Goal: Task Accomplishment & Management: Complete application form

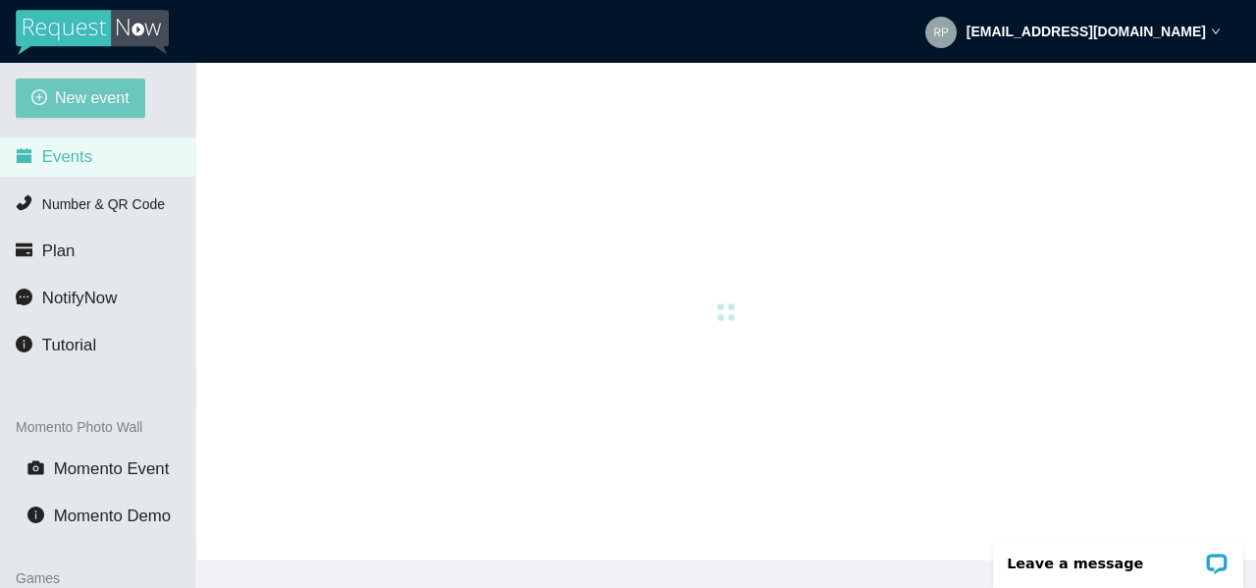
click at [105, 110] on span "New event" at bounding box center [92, 97] width 75 height 25
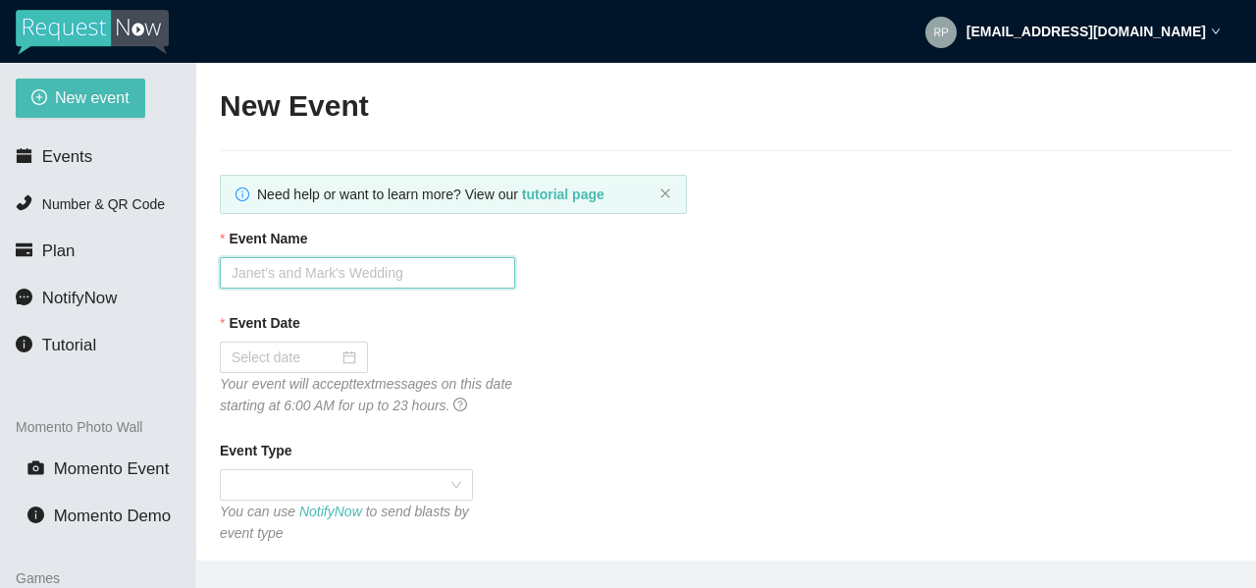
click at [383, 280] on input "Event Name" at bounding box center [367, 272] width 295 height 31
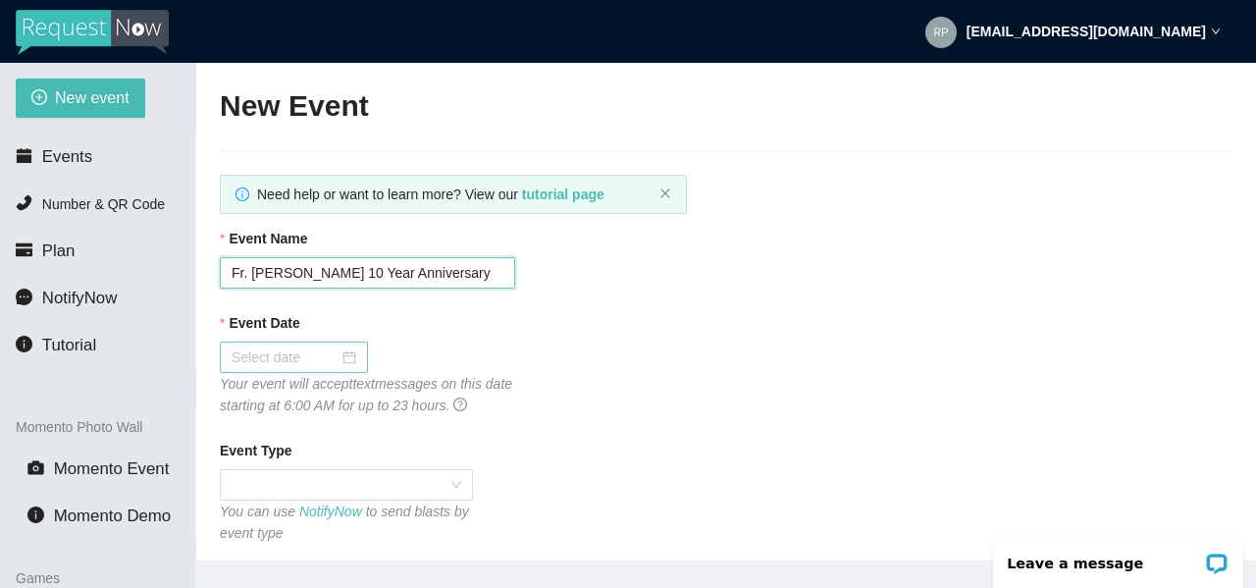
type input "Fr. [PERSON_NAME] 10 Year Anniversary"
click at [347, 355] on div at bounding box center [294, 357] width 125 height 22
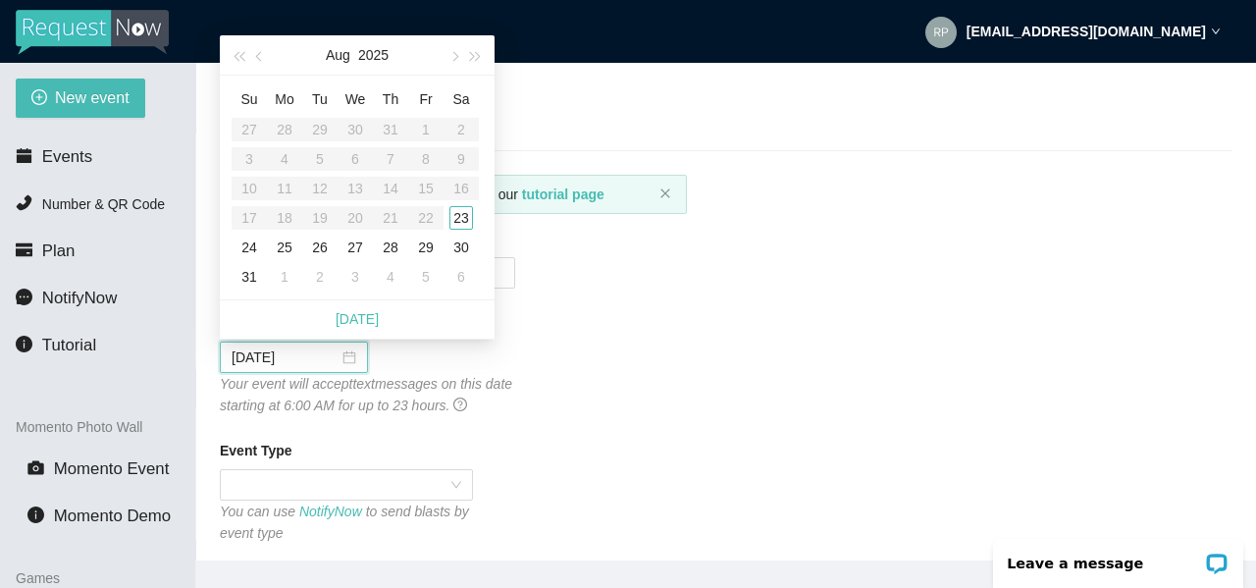
type input "[DATE]"
click at [461, 221] on div "23" at bounding box center [461, 218] width 24 height 24
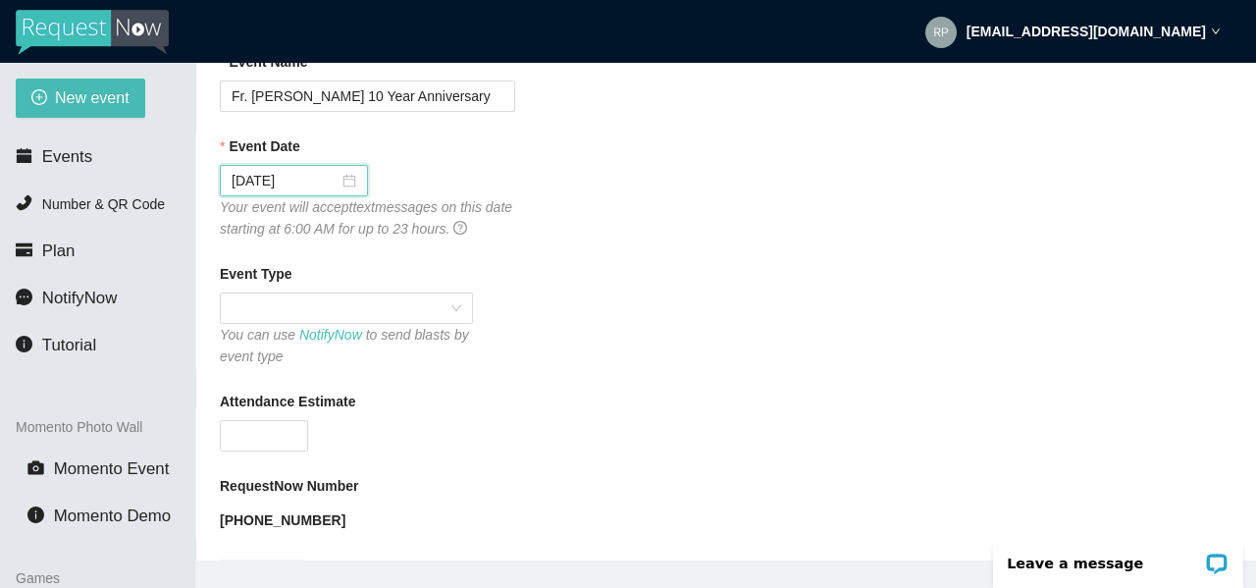
scroll to position [196, 0]
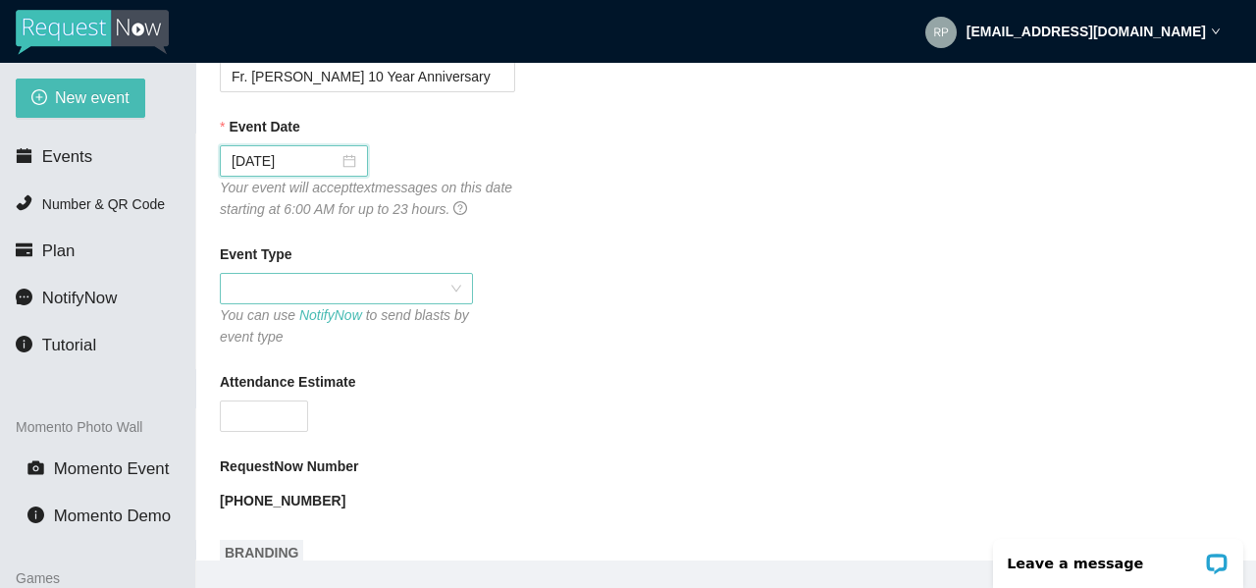
click at [381, 288] on span at bounding box center [347, 288] width 230 height 29
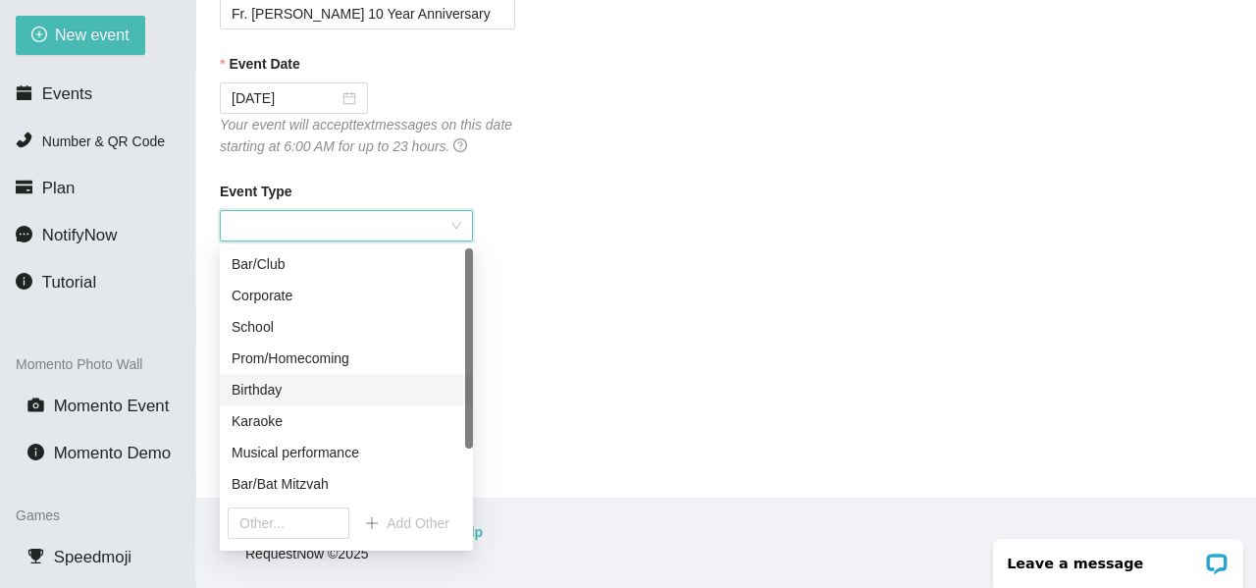
scroll to position [0, 0]
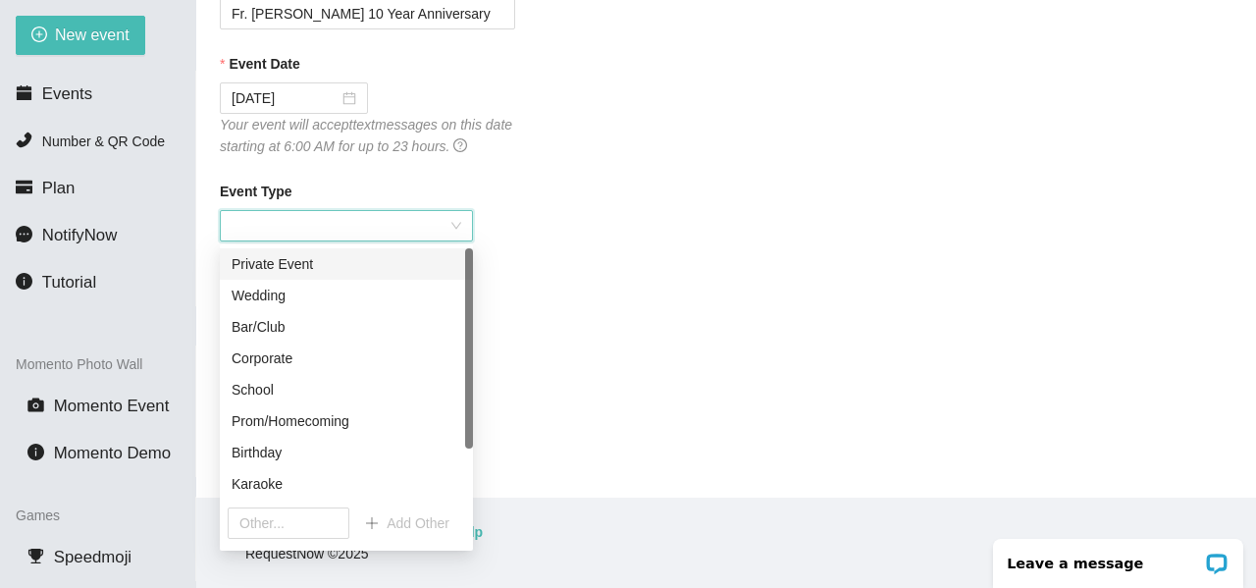
click at [305, 270] on div "Private Event" at bounding box center [347, 264] width 230 height 22
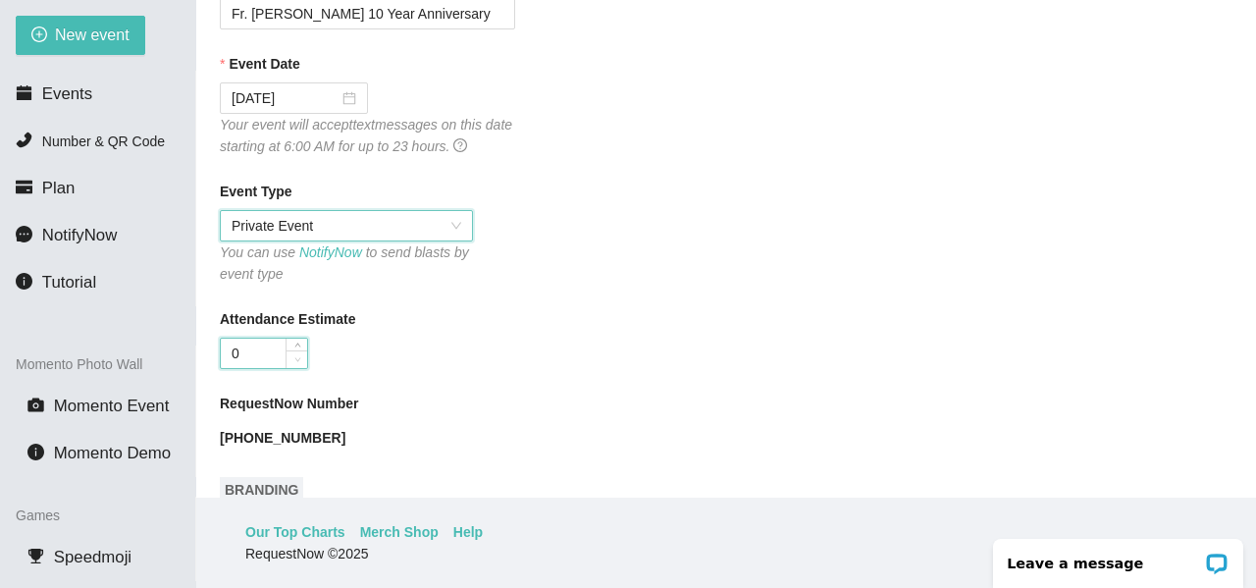
type input "0"
click at [300, 362] on span "down" at bounding box center [297, 359] width 12 height 12
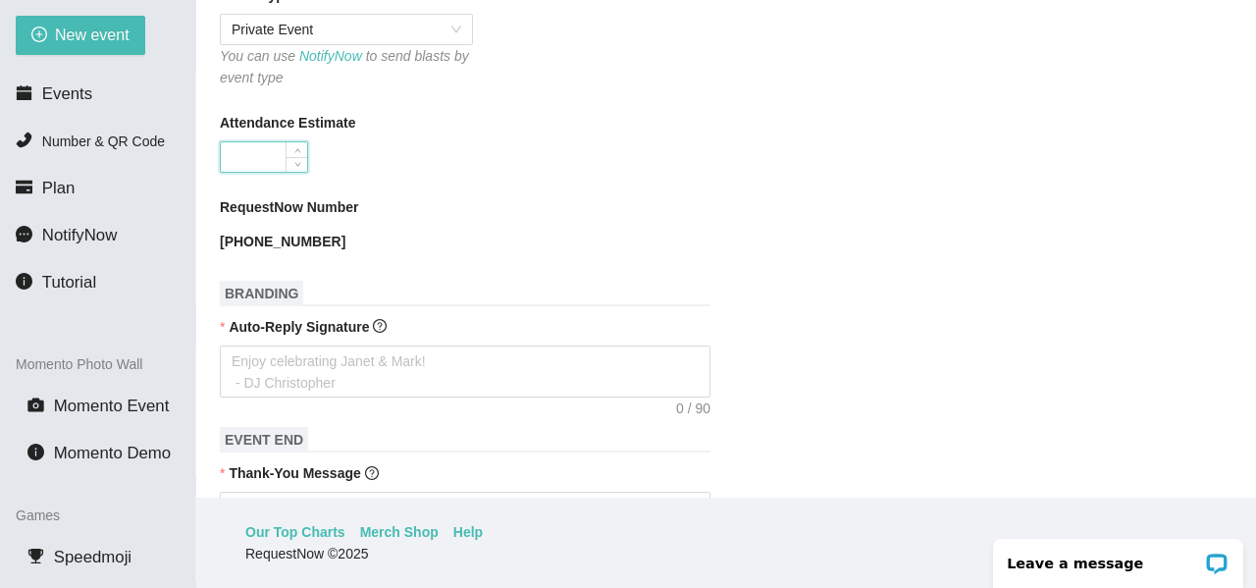
click at [242, 154] on input "Attendance Estimate" at bounding box center [264, 156] width 86 height 29
type input "1"
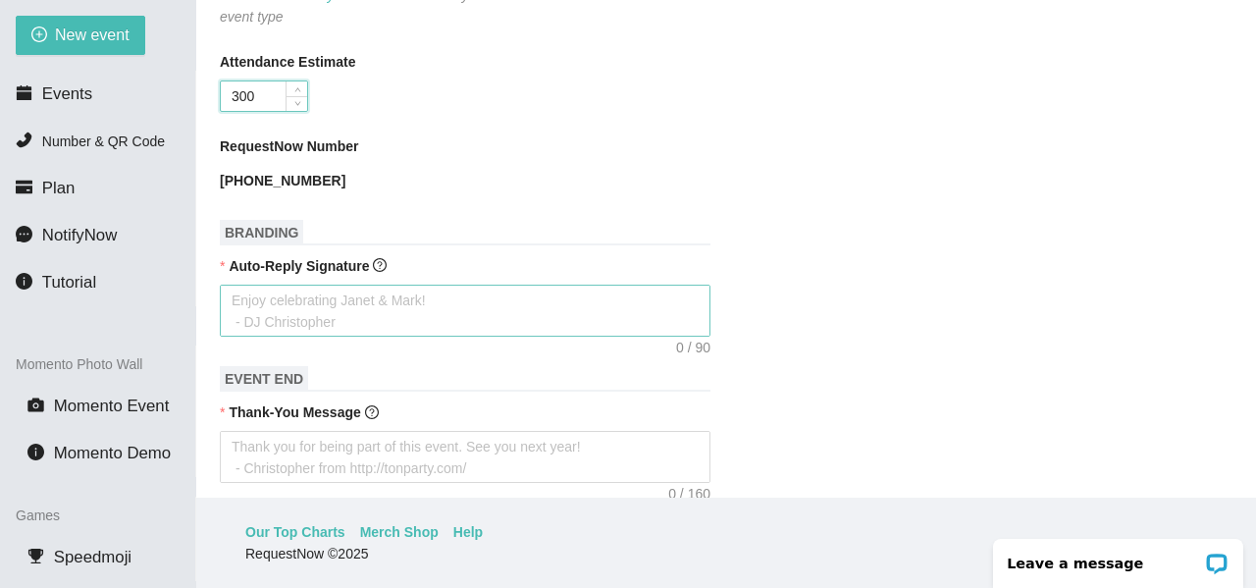
scroll to position [589, 0]
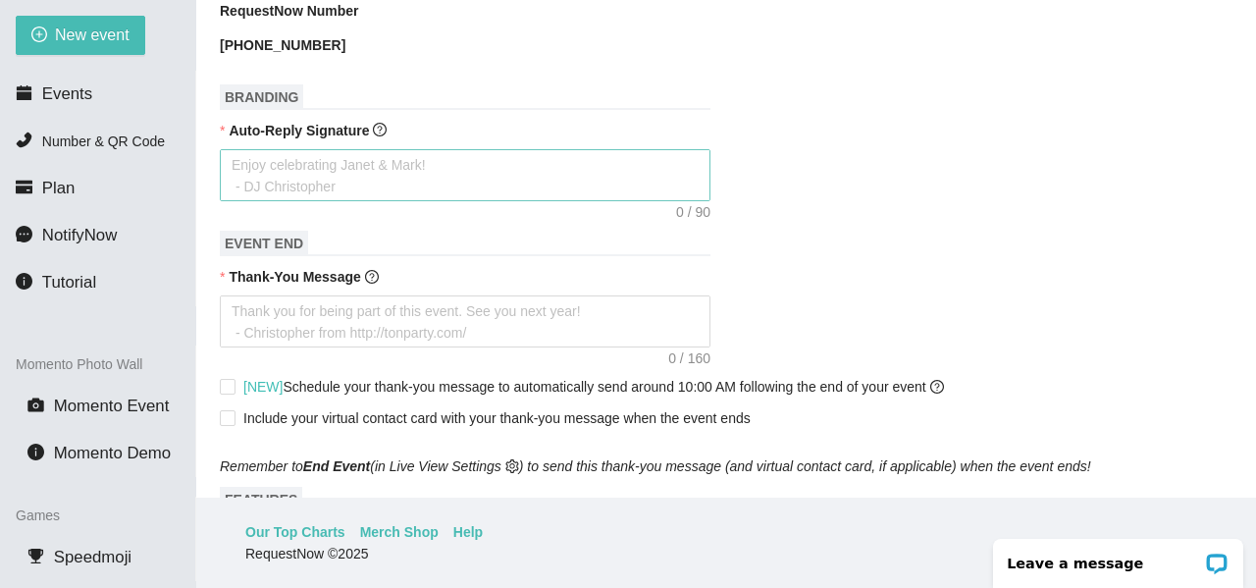
type input "300"
click at [359, 174] on textarea "Auto-Reply Signature" at bounding box center [465, 175] width 491 height 52
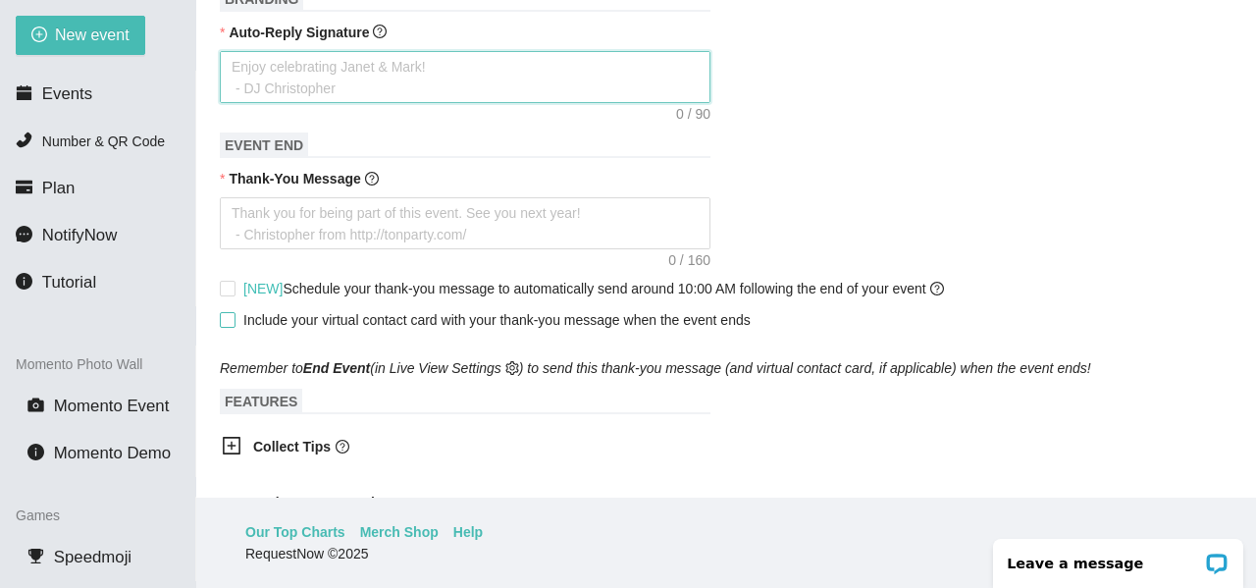
scroll to position [785, 0]
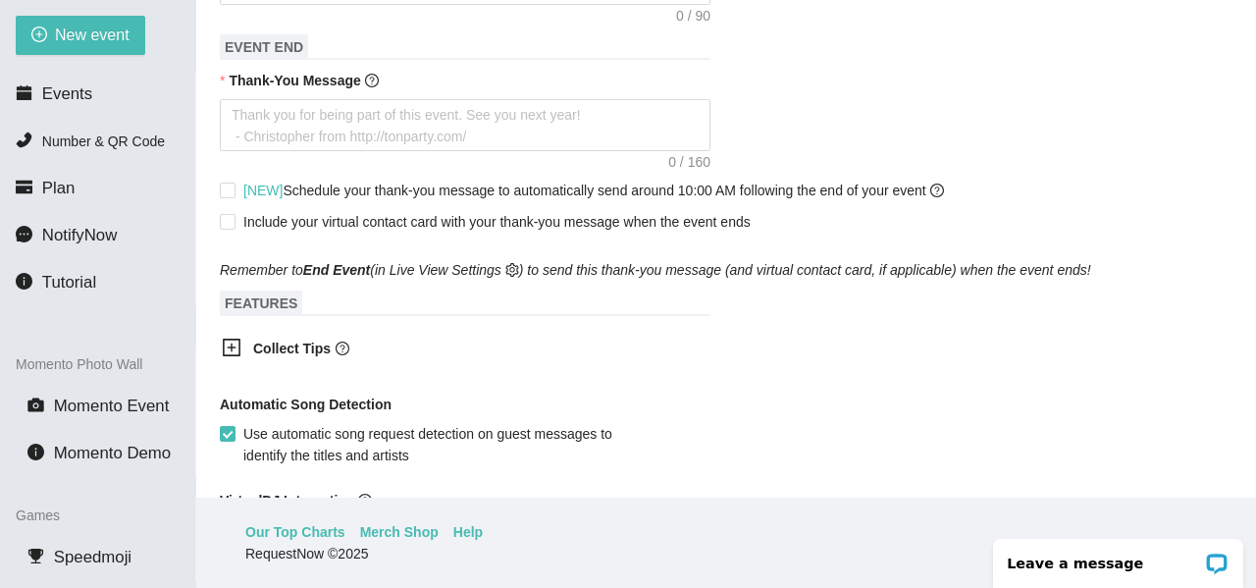
click at [230, 338] on icon "plus-square" at bounding box center [232, 347] width 20 height 20
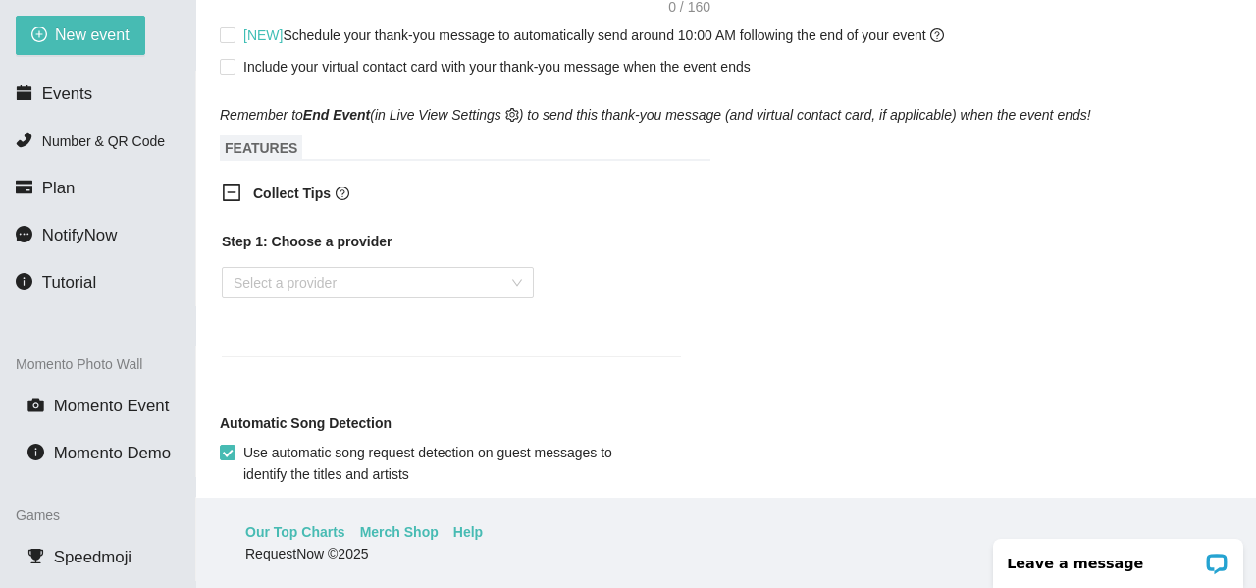
scroll to position [981, 0]
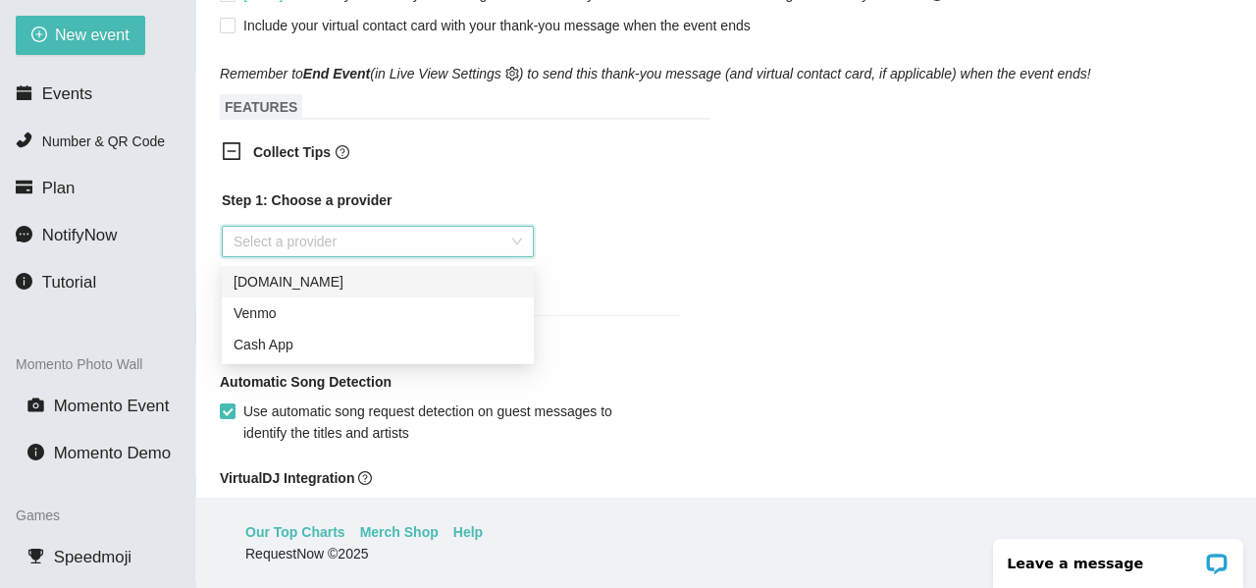
click at [274, 248] on input "search" at bounding box center [370, 241] width 275 height 29
click at [288, 312] on div "Venmo" at bounding box center [377, 313] width 288 height 22
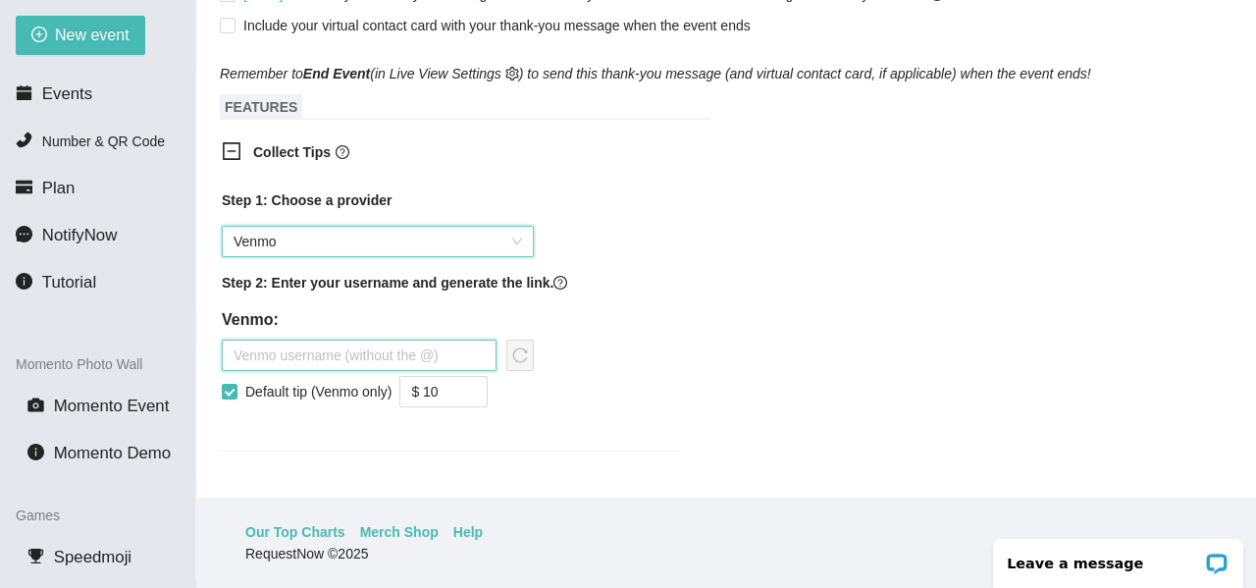
click at [330, 362] on input "text" at bounding box center [359, 354] width 275 height 31
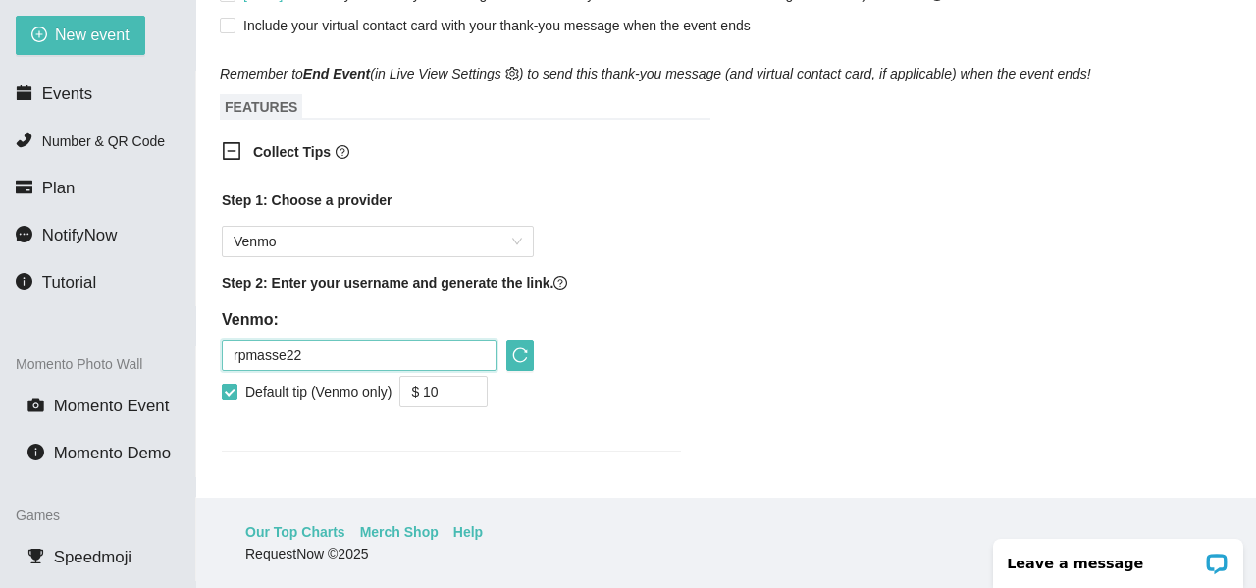
type input "rpmasse22"
click at [230, 392] on input "Default tip (Venmo only)" at bounding box center [229, 391] width 14 height 14
checkbox input "false"
click at [510, 354] on span "reload" at bounding box center [520, 355] width 26 height 16
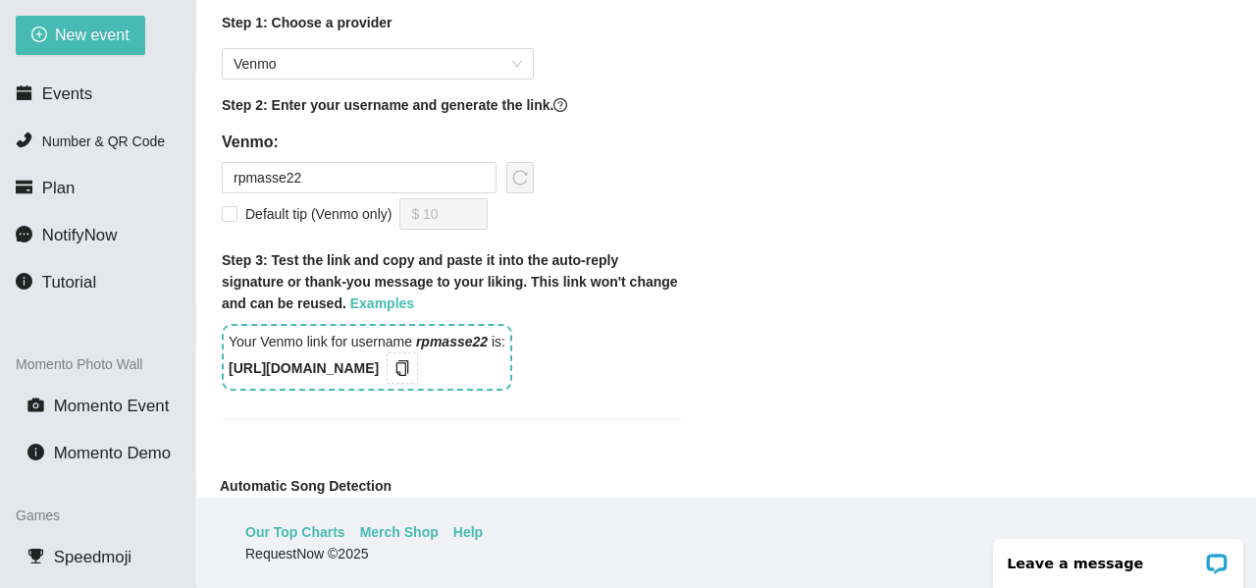
scroll to position [1177, 0]
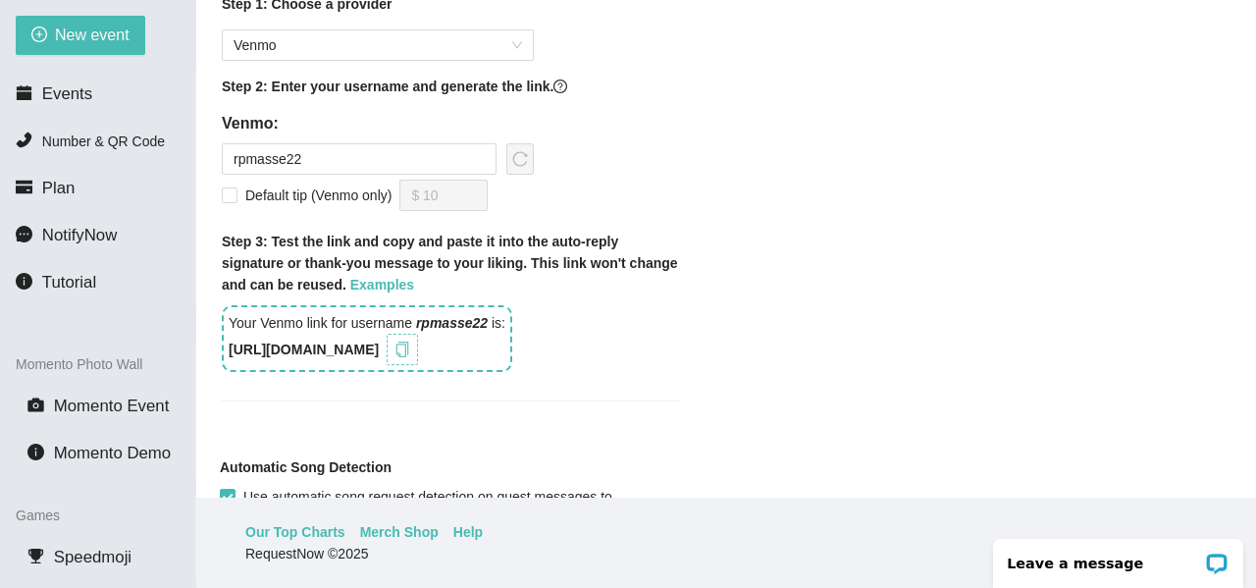
click at [409, 354] on icon "copy" at bounding box center [402, 349] width 13 height 16
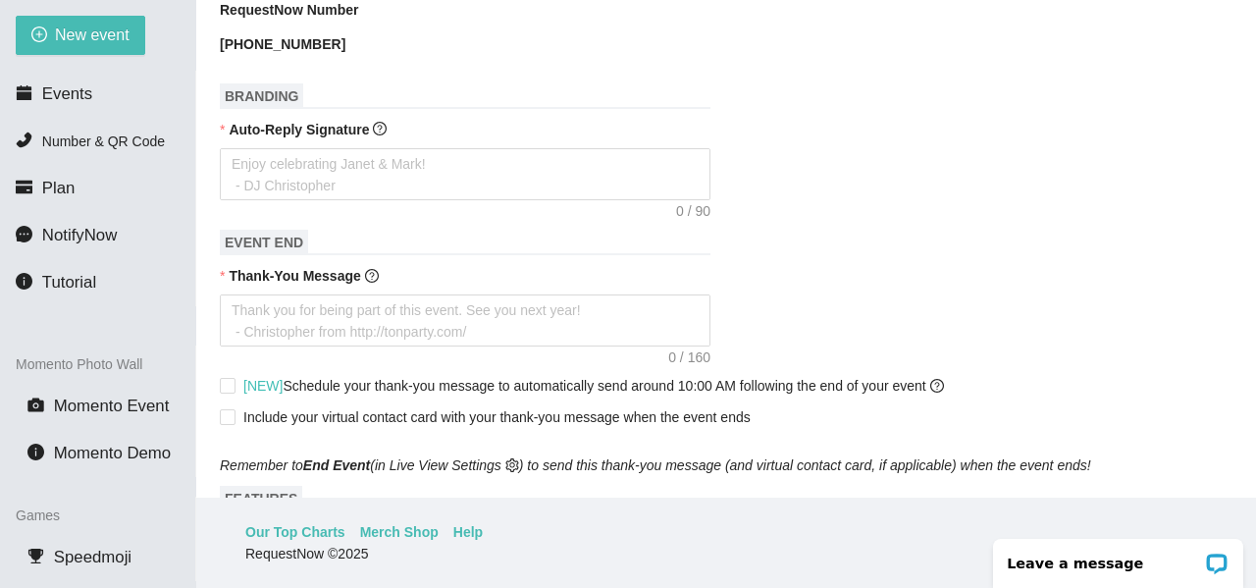
scroll to position [589, 0]
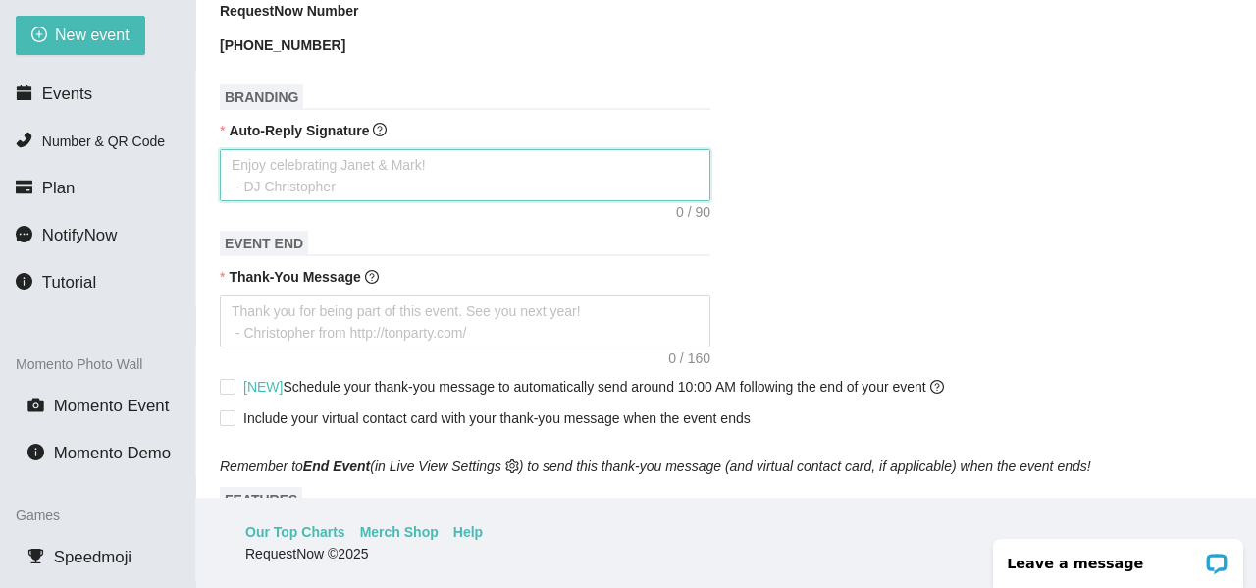
click at [332, 165] on textarea "Auto-Reply Signature" at bounding box center [465, 175] width 491 height 52
type textarea "E"
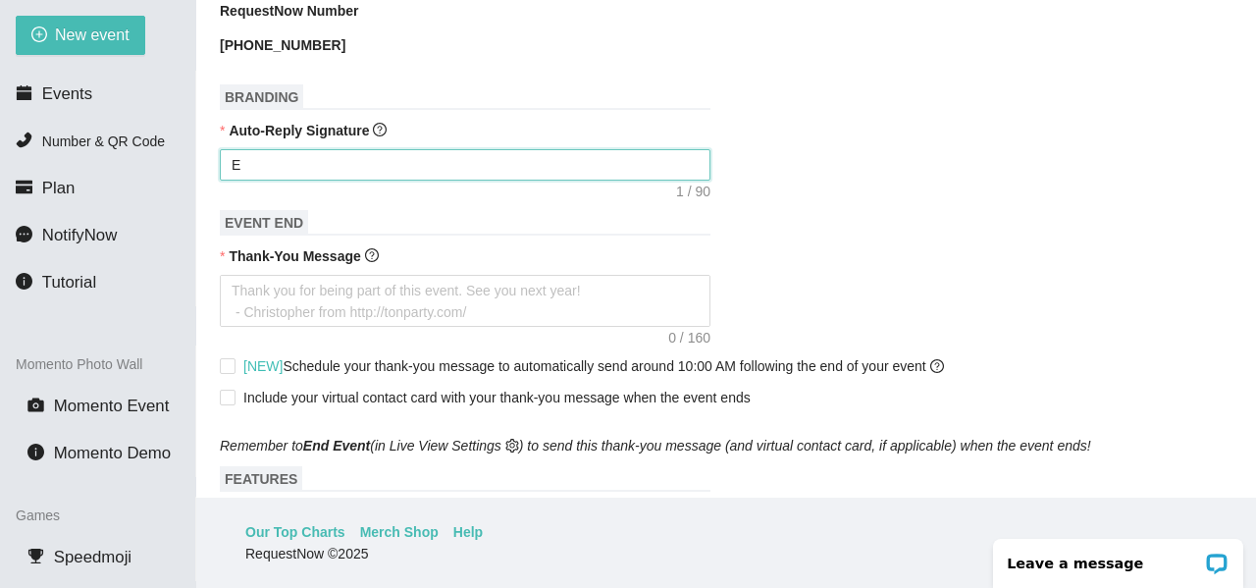
type textarea "En"
type textarea "Enj"
type textarea "Enjo"
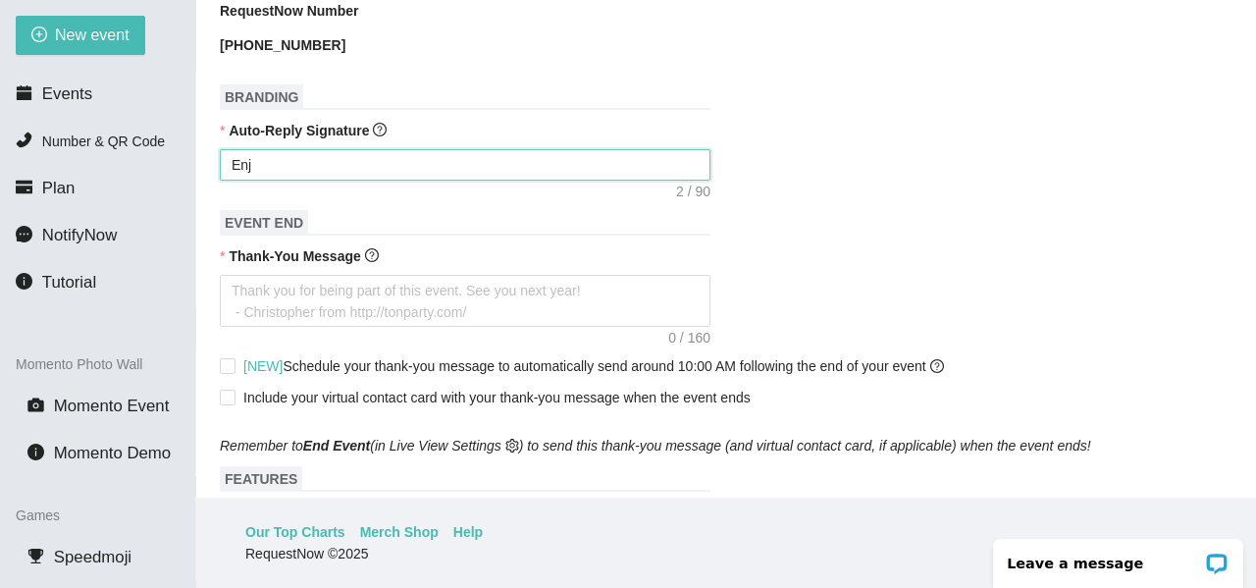
type textarea "Enjo"
type textarea "Enjoy"
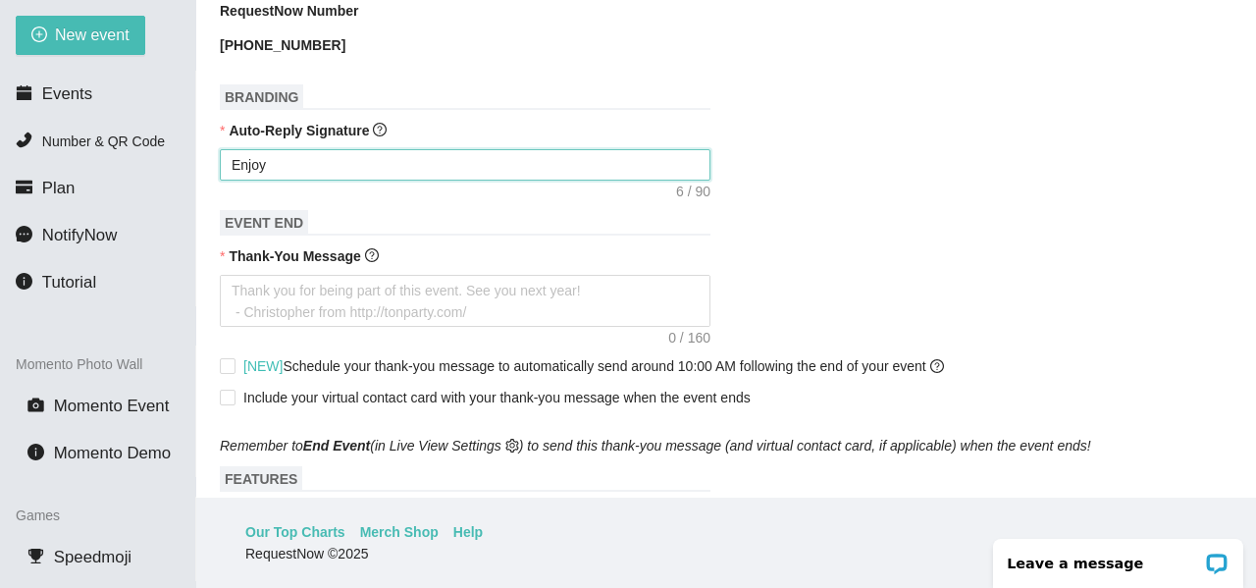
type textarea "Enjoy C"
type textarea "Enjoy Ce"
type textarea "Enjoy Cel"
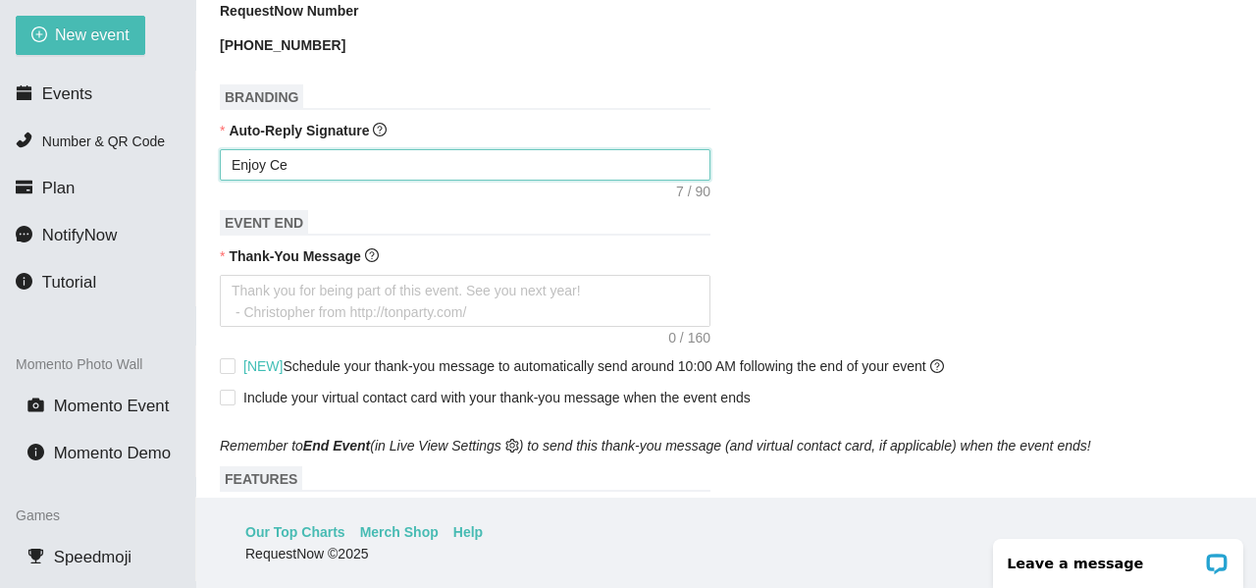
type textarea "Enjoy Cel"
type textarea "Enjoy Cele"
type textarea "Enjoy Celeb"
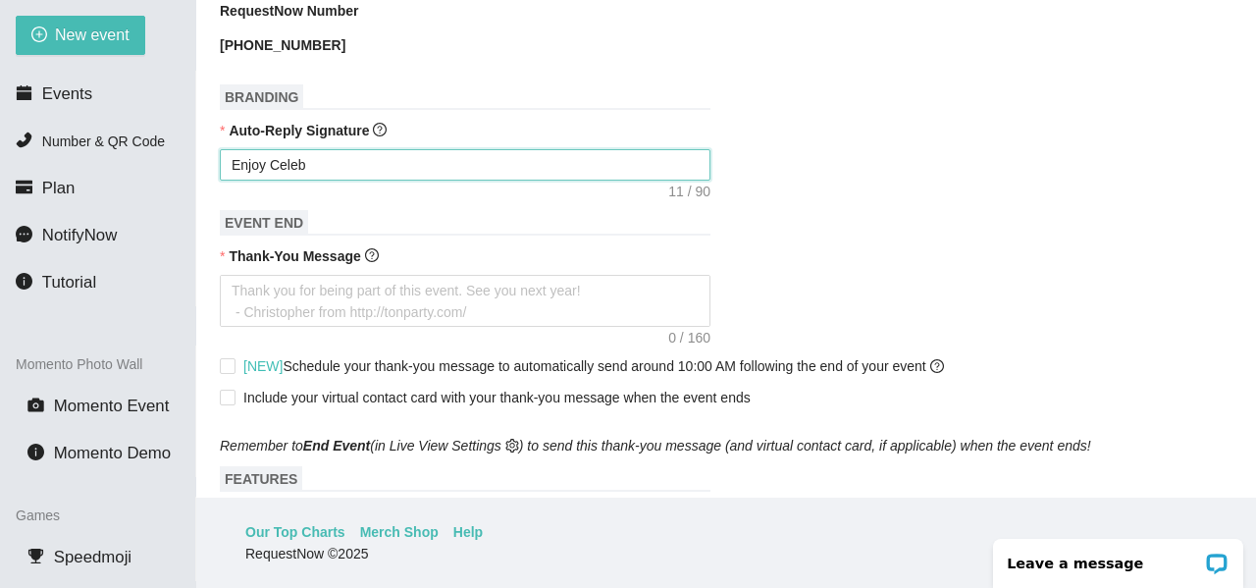
type textarea "Enjoy Celebr"
type textarea "Enjoy Celebra"
type textarea "Enjoy Celebrat"
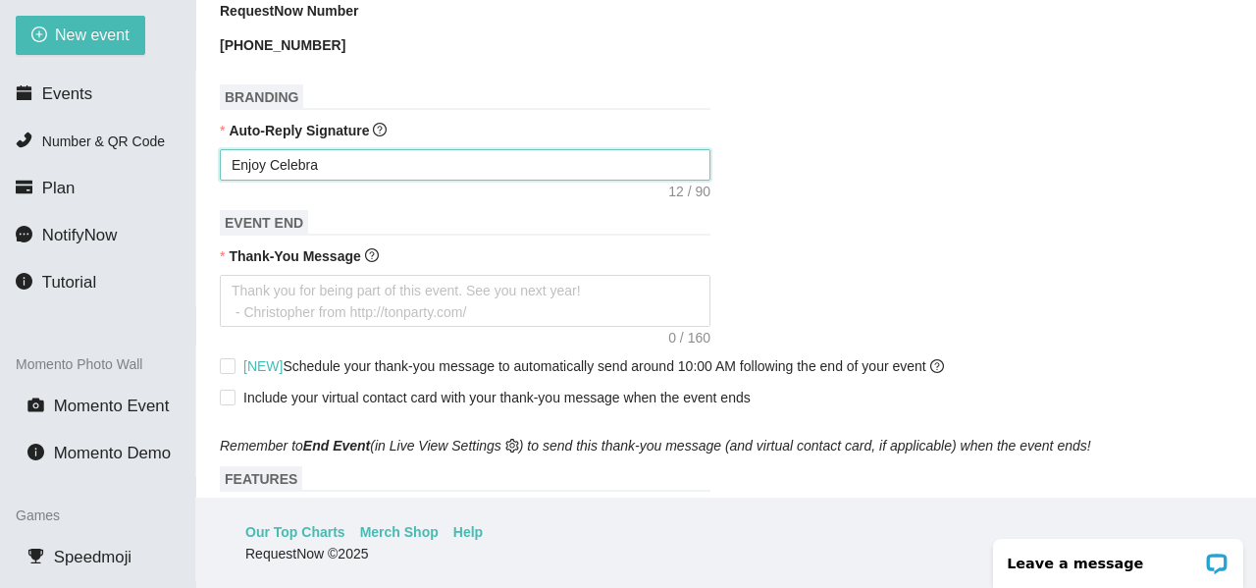
type textarea "Enjoy Celebrat"
type textarea "Enjoy Celebrati"
type textarea "Enjoy Celebratin"
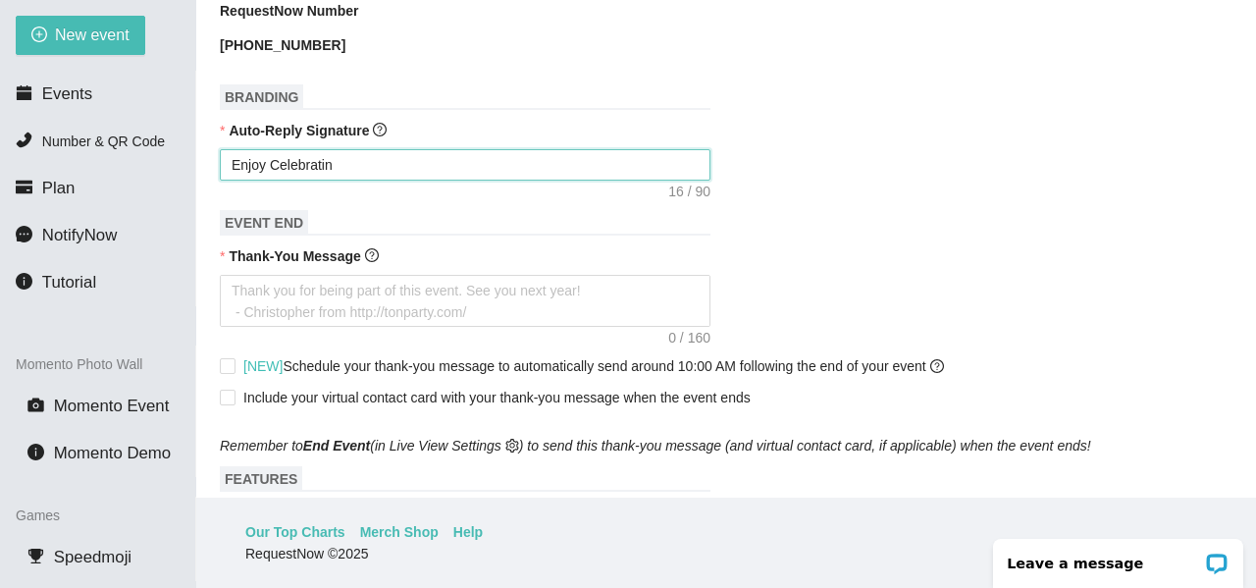
type textarea "Enjoy Celebrating"
type textarea "Enjoy Celebrating w"
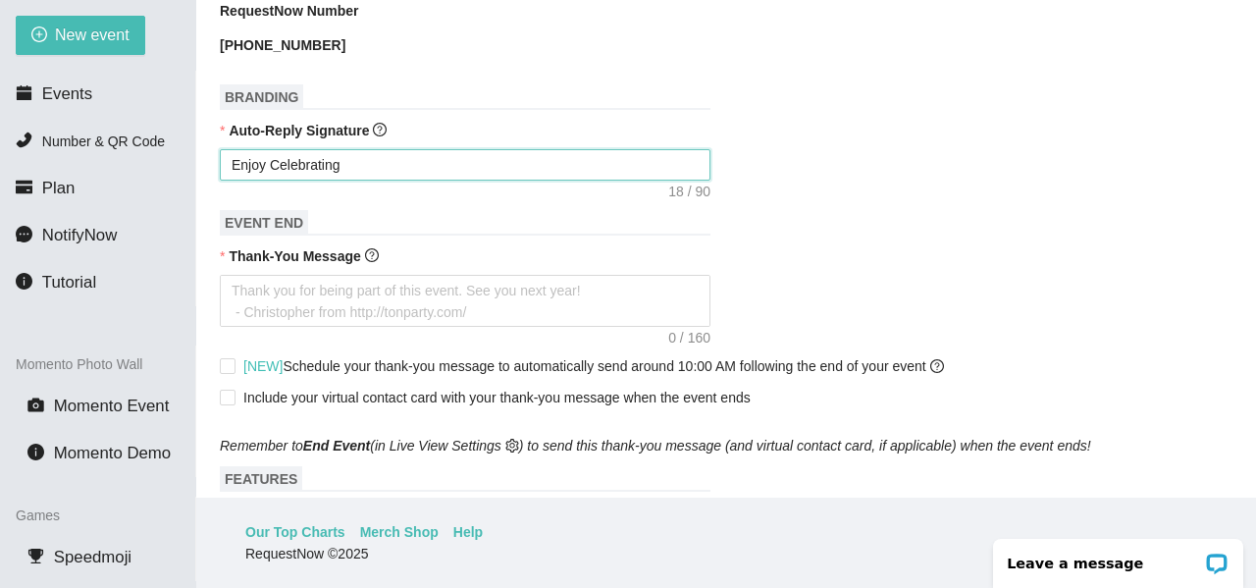
type textarea "Enjoy Celebrating w"
type textarea "Enjoy Celebrating wi"
type textarea "Enjoy Celebrating wit"
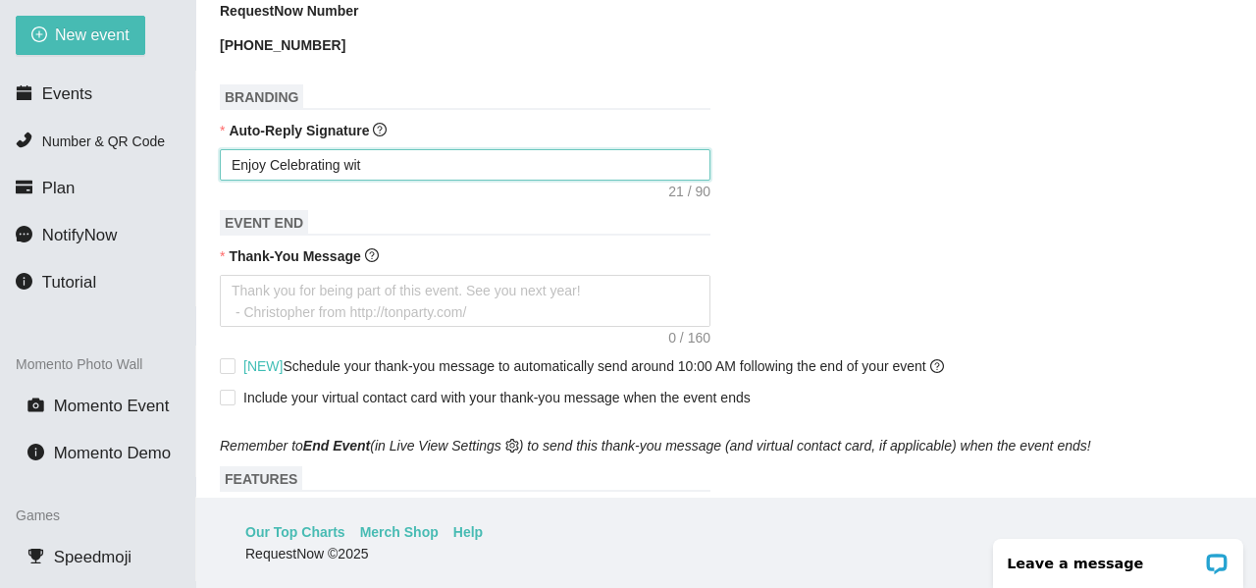
type textarea "Enjoy Celebrating with"
type textarea "Enjoy Celebrating with F"
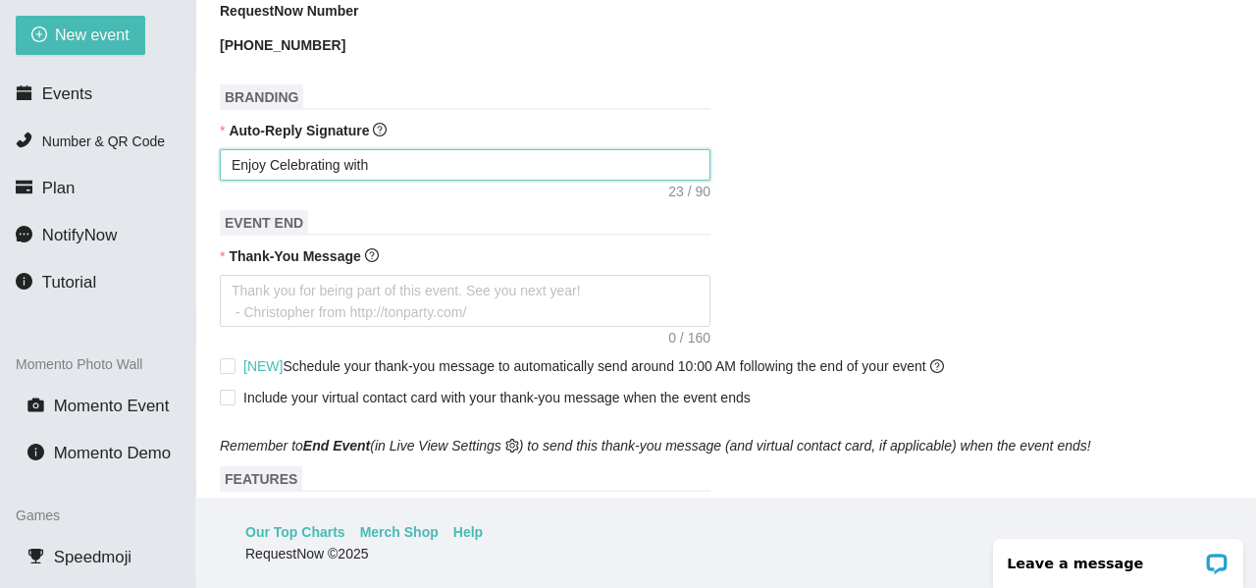
type textarea "Enjoy Celebrating with F"
type textarea "Enjoy Celebrating with Fr"
type textarea "Enjoy Celebrating with Fr."
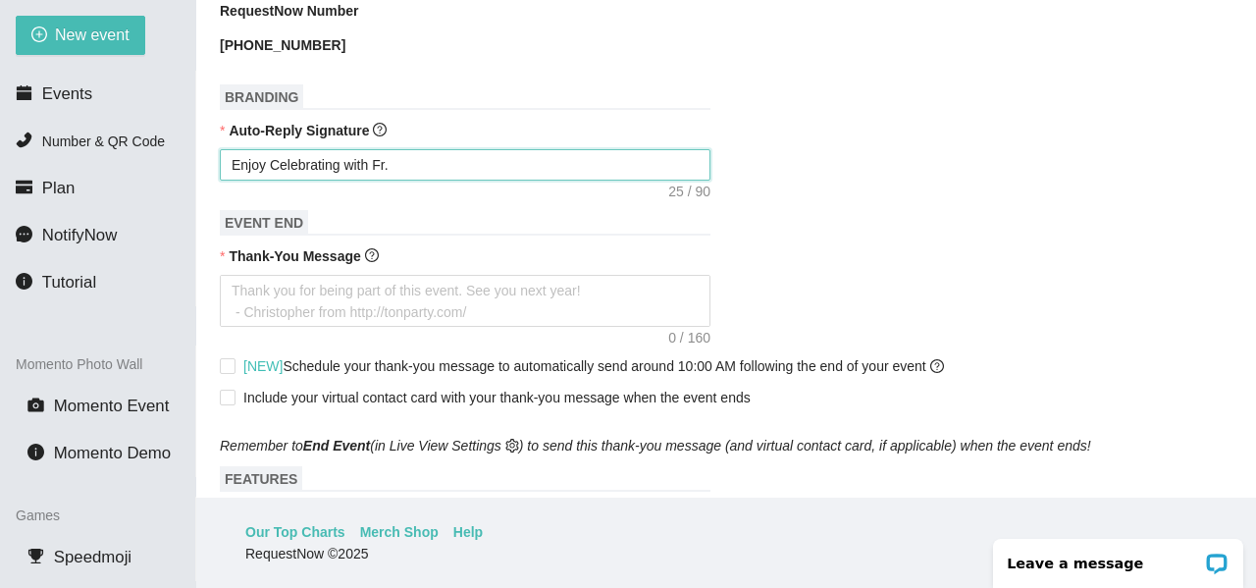
type textarea "Enjoy Celebrating with Fr."
type textarea "Enjoy Celebrating with Fr. B"
type textarea "Enjoy Celebrating with Fr. Ba"
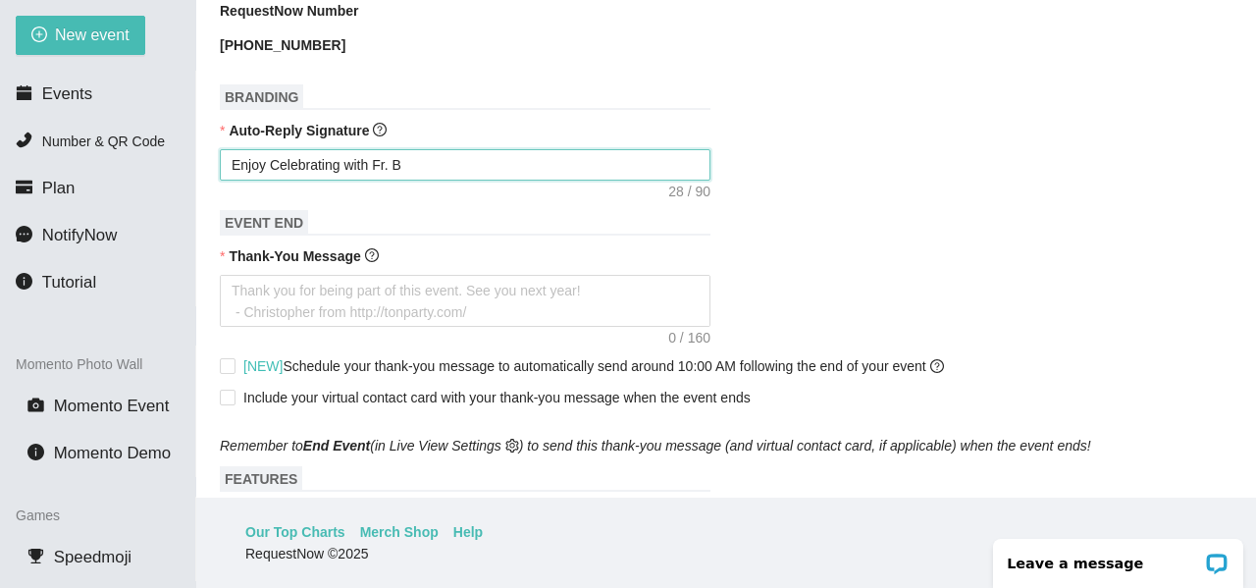
type textarea "Enjoy Celebrating with Fr. Ba"
type textarea "Enjoy Celebrating with Fr. Bar"
type textarea "Enjoy Celebrating with Fr. [GEOGRAPHIC_DATA]"
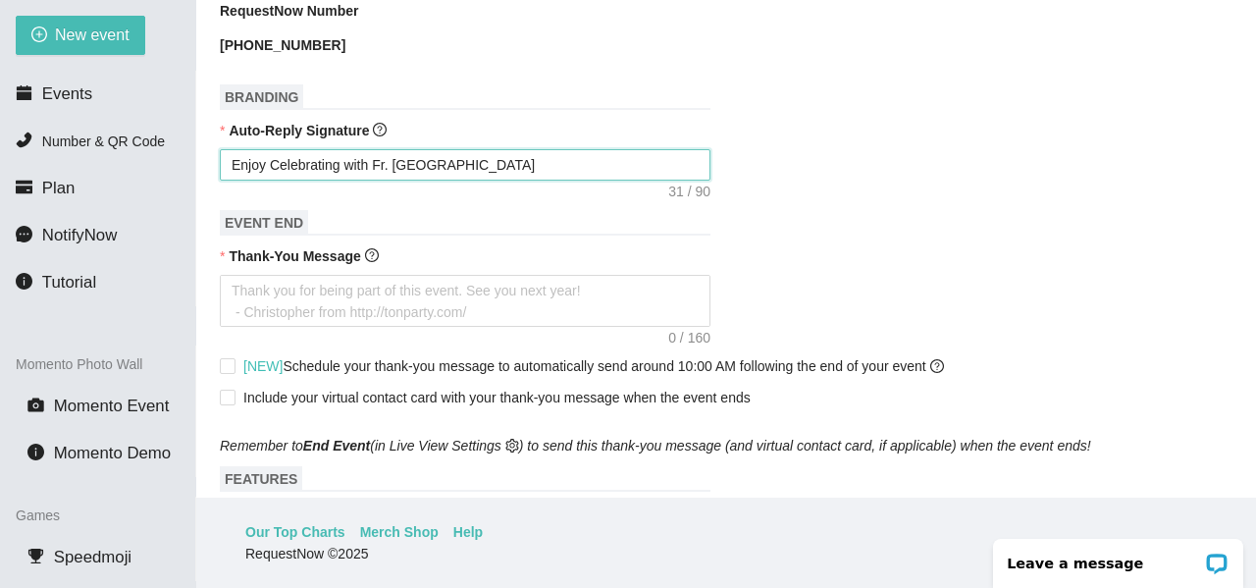
type textarea "Enjoy Celebrating with Fr. [GEOGRAPHIC_DATA]"
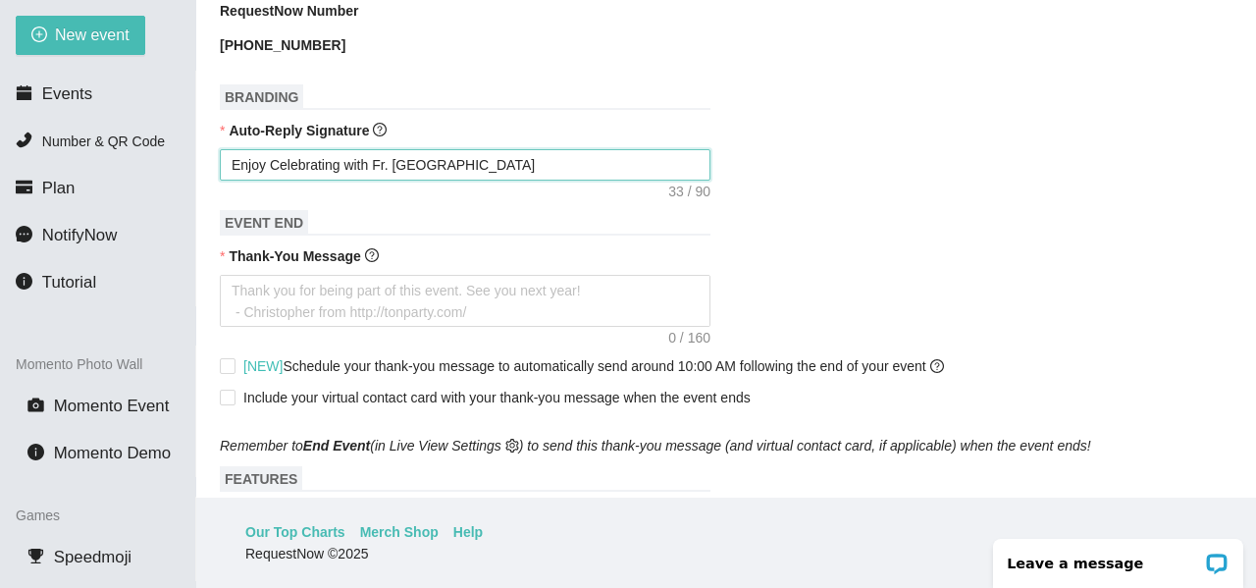
type textarea "Enjoy Celebrating with Fr. [GEOGRAPHIC_DATA]"
type textarea "Enjoy Celebrating with Fr. [PERSON_NAME] t"
type textarea "Enjoy Celebrating with Fr. [GEOGRAPHIC_DATA] to"
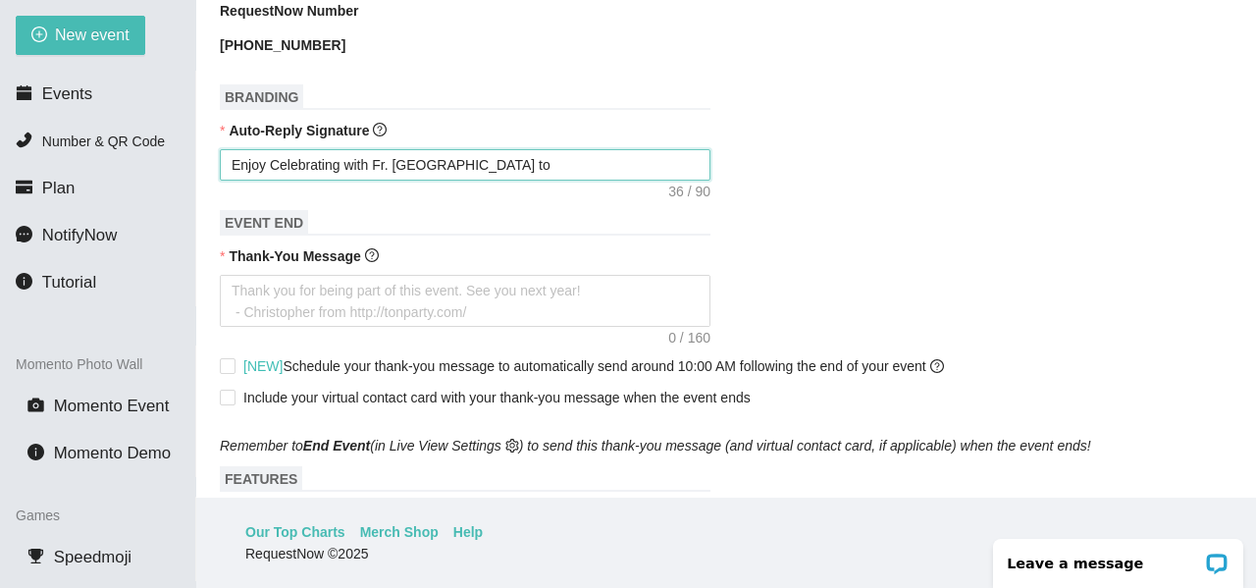
type textarea "Enjoy Celebrating with Fr. [PERSON_NAME] ton"
type textarea "Enjoy Celebrating with Fr. [PERSON_NAME]"
type textarea "Enjoy Celebrating with Fr. [PERSON_NAME] tonig"
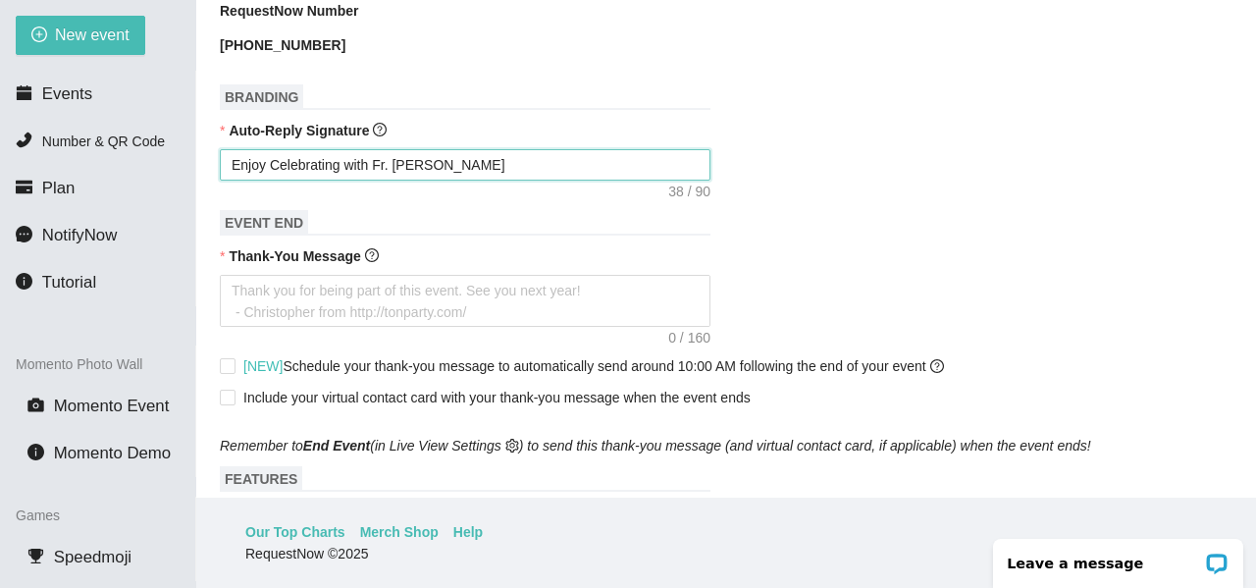
type textarea "Enjoy Celebrating with Fr. [PERSON_NAME] tonig"
type textarea "Enjoy Celebrating with Fr. [PERSON_NAME] tonigh"
type textarea "Enjoy Celebrating with Fr. [PERSON_NAME] tonight"
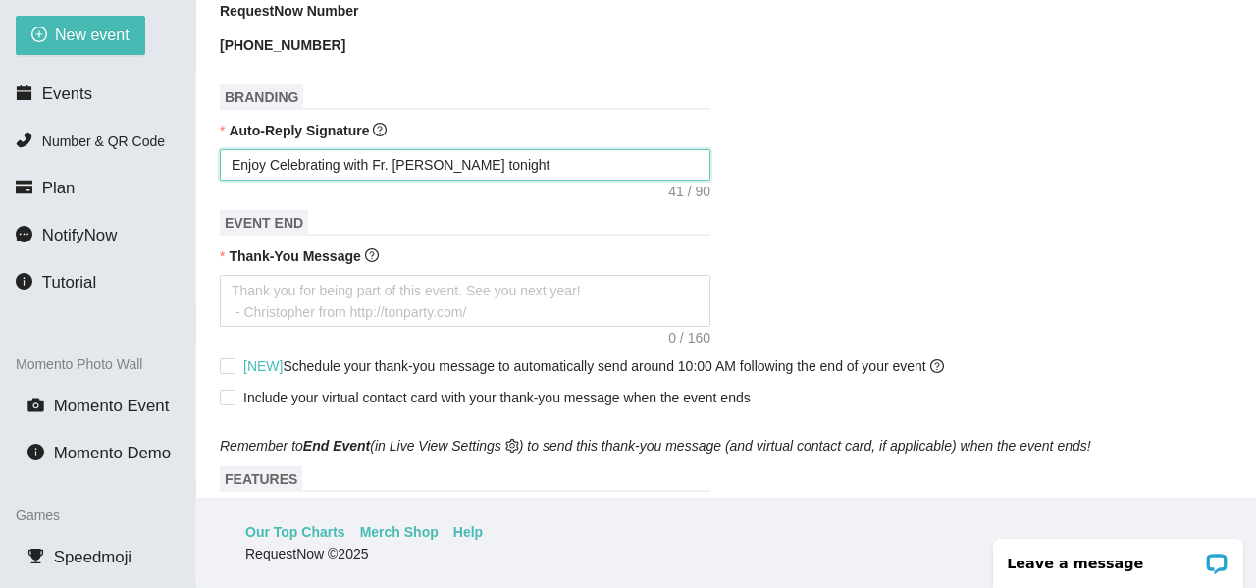
type textarea "Enjoy Celebrating with Fr. [PERSON_NAME] tonight!"
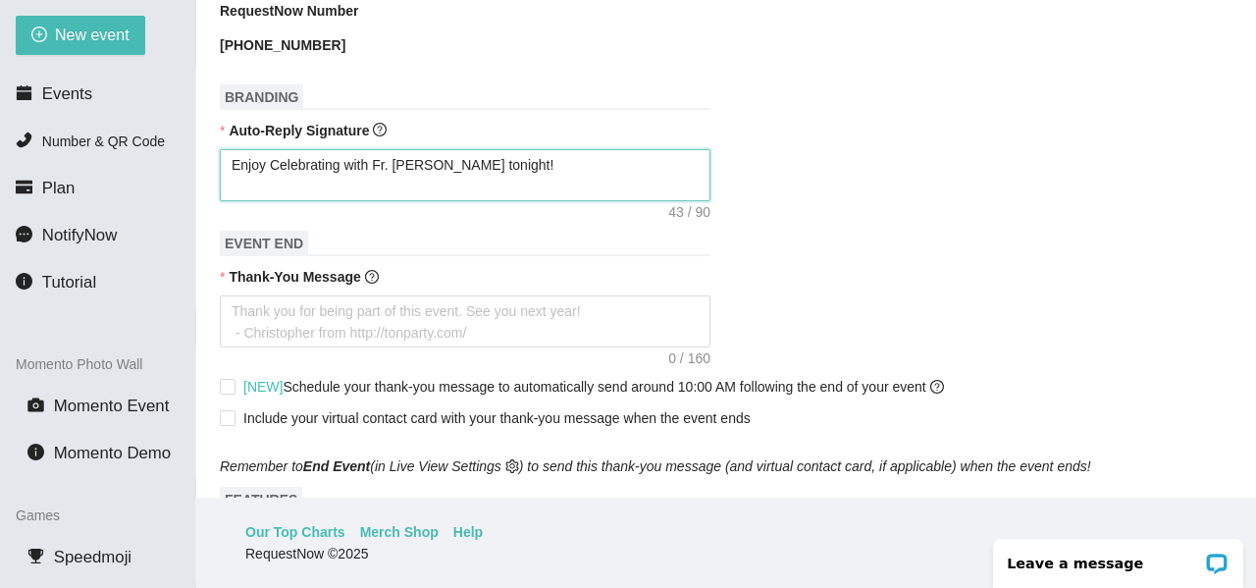
type textarea "Enjoy Celebrating with Fr. [PERSON_NAME] tonight!"
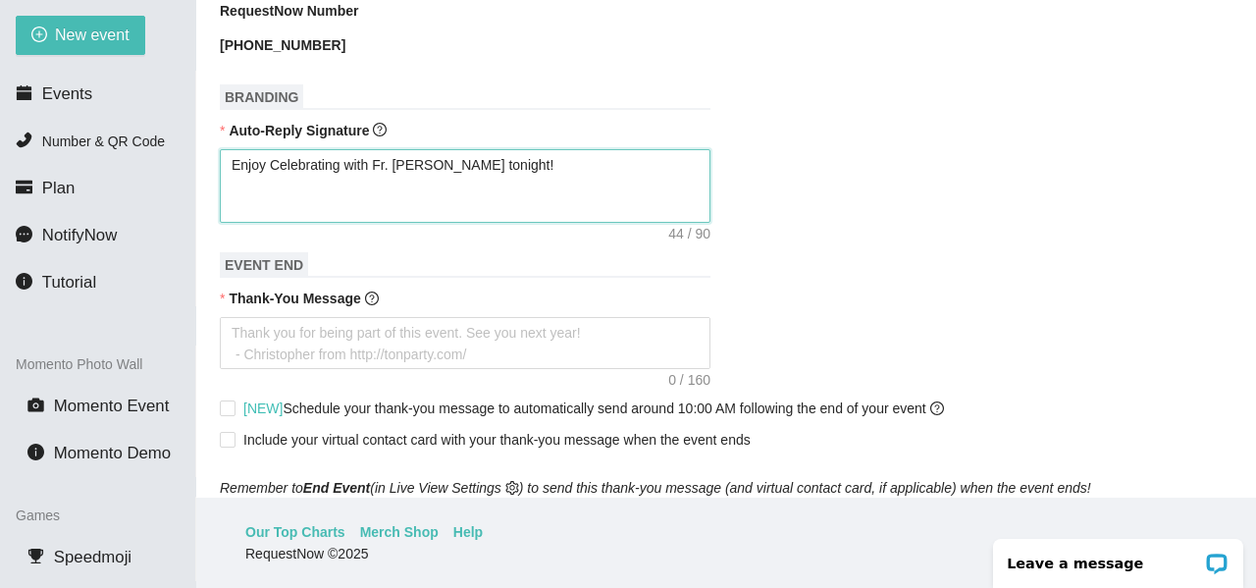
paste textarea "[URL][DOMAIN_NAME]"
type textarea "Enjoy Celebrating with Fr. [PERSON_NAME] tonight! [URL][DOMAIN_NAME]"
click at [465, 173] on textarea "Enjoy Celebrating with Fr. [PERSON_NAME] tonight! [URL][DOMAIN_NAME]" at bounding box center [465, 186] width 491 height 74
type textarea "Enjoy Celebrating with Fr. [PERSON_NAME] tonight! [URL][DOMAIN_NAME]"
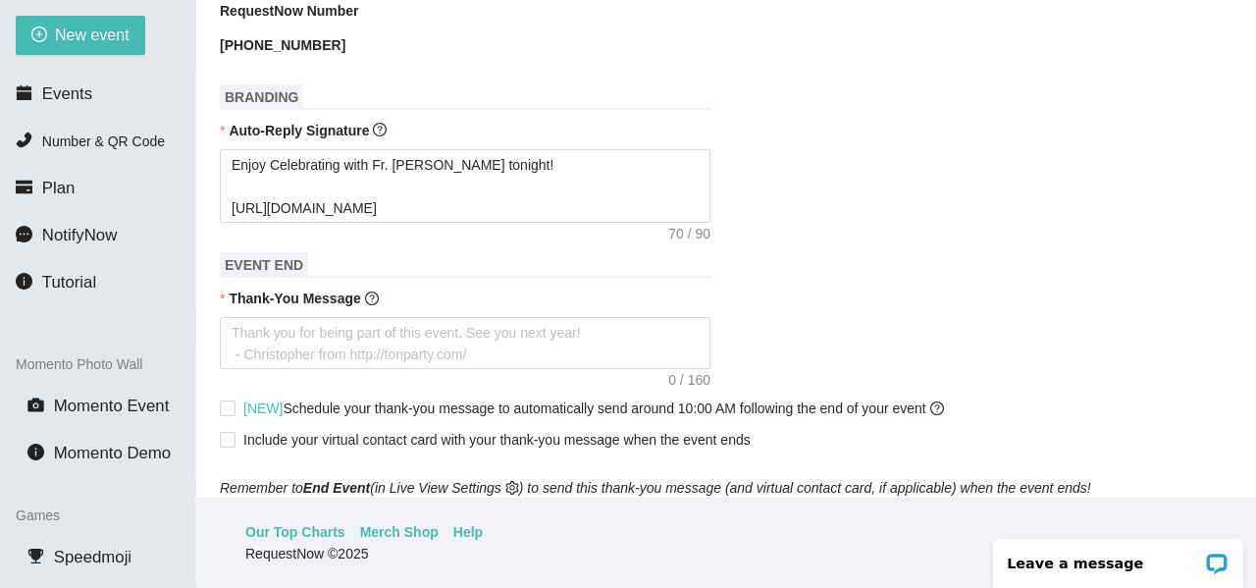
click at [412, 233] on form "Event Name Fr. [PERSON_NAME] 10 Year Anniversary Event Date [DATE] Your event w…" at bounding box center [726, 559] width 1012 height 1967
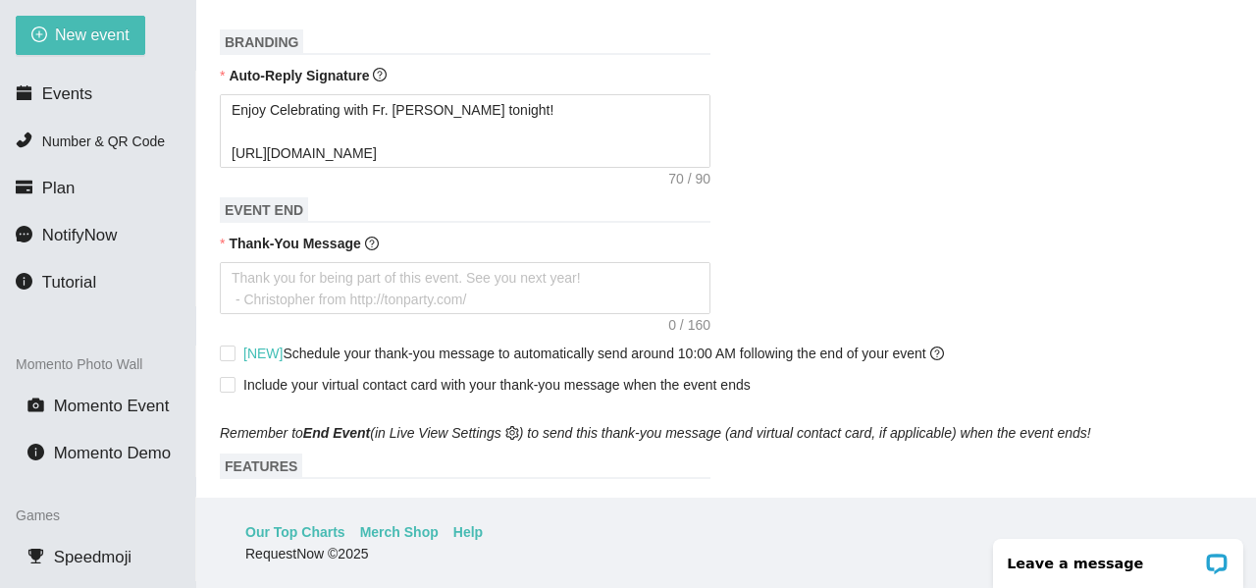
scroll to position [687, 0]
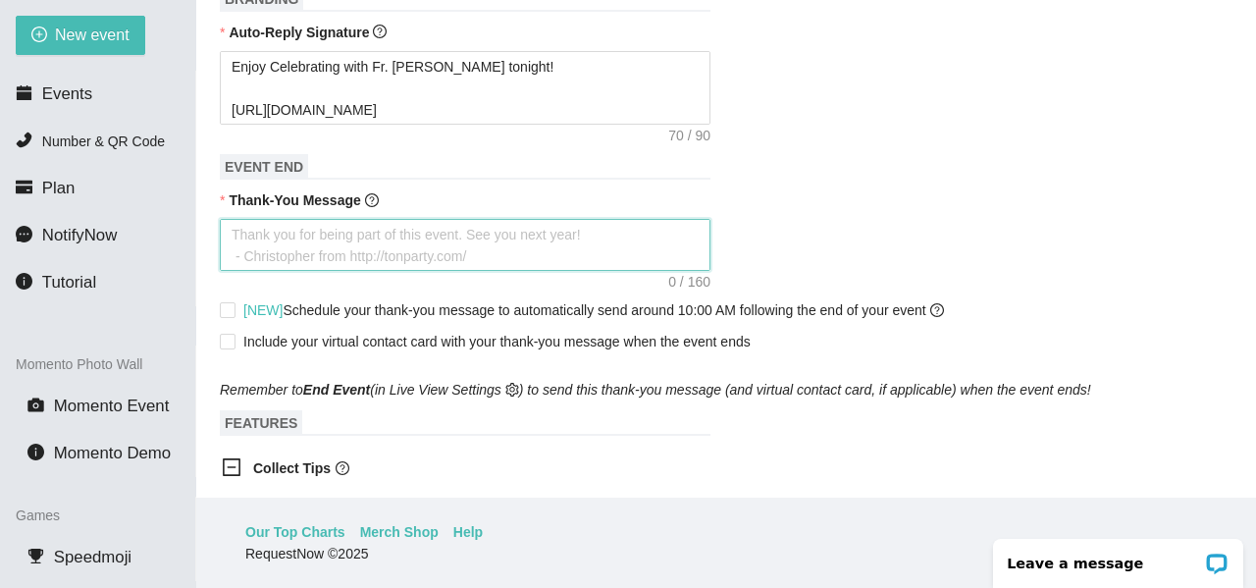
click at [326, 242] on textarea "Thank-You Message" at bounding box center [465, 245] width 491 height 52
type textarea "T"
type textarea "Th"
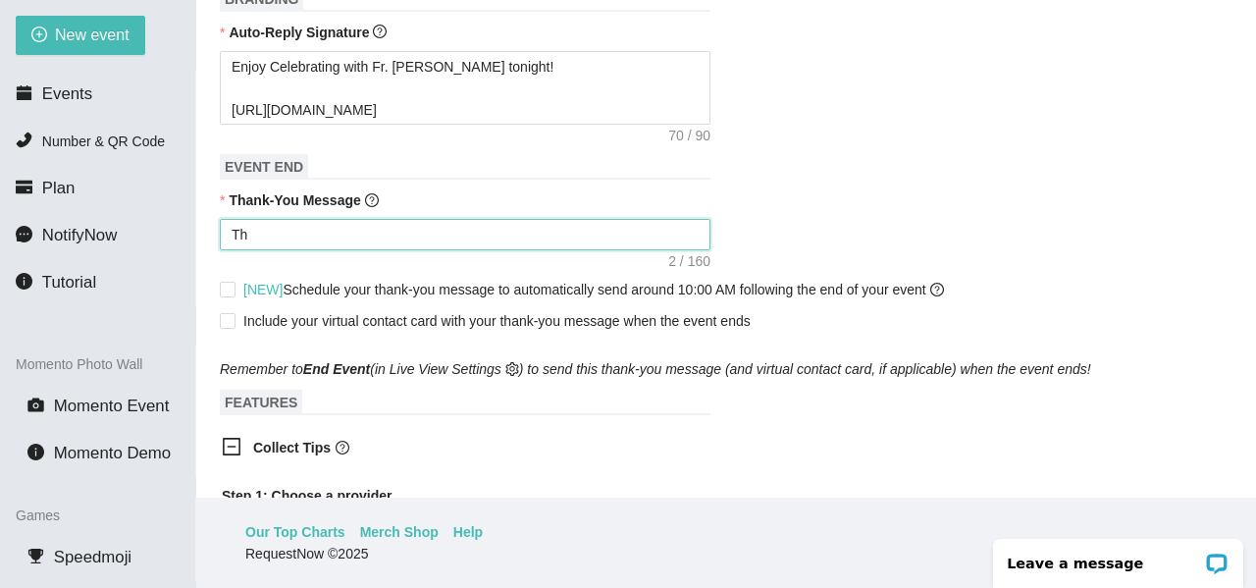
type textarea "Tha"
type textarea "That"
type textarea "Tha"
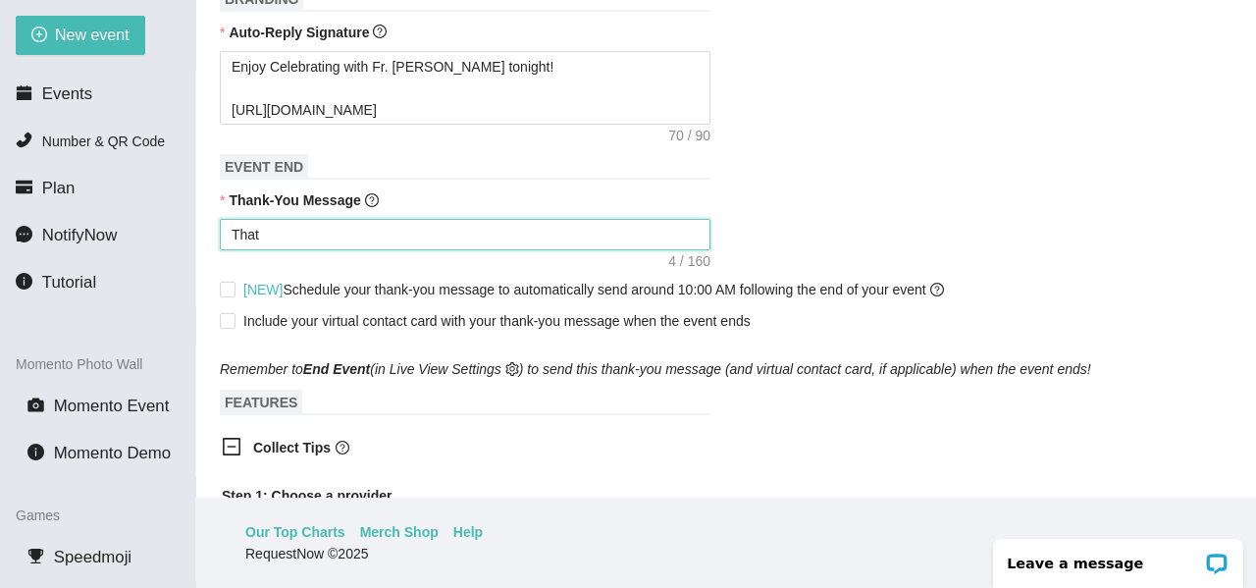
type textarea "Tha"
type textarea "Than"
type textarea "Thank"
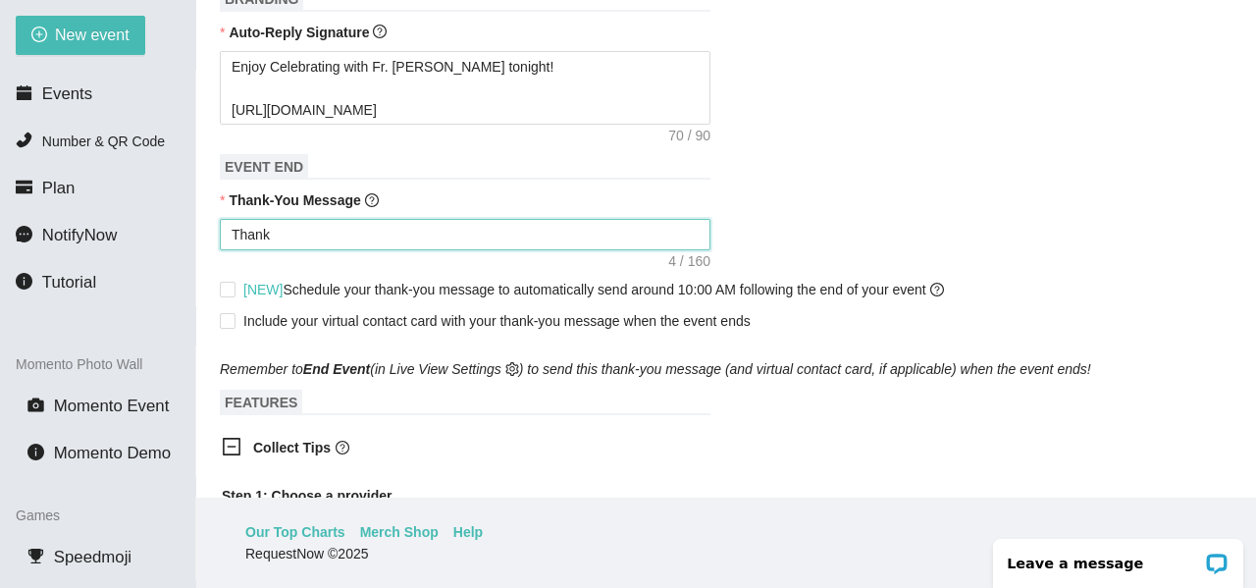
type textarea "Thank"
type textarea "Thank y"
type textarea "Thank yo"
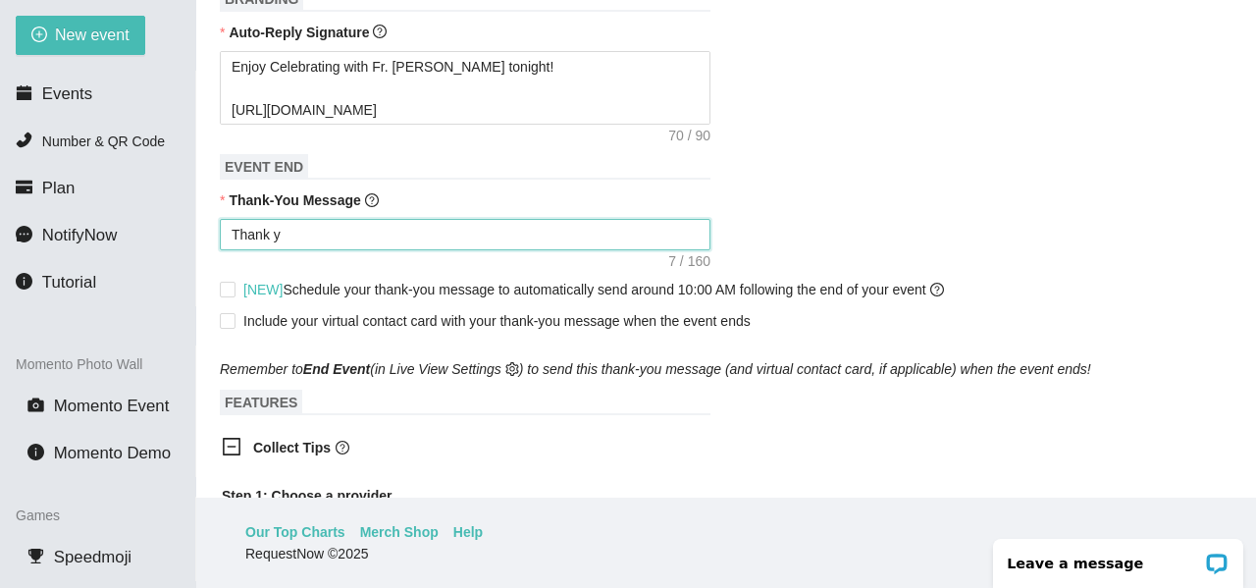
type textarea "Thank yo"
type textarea "Thank you"
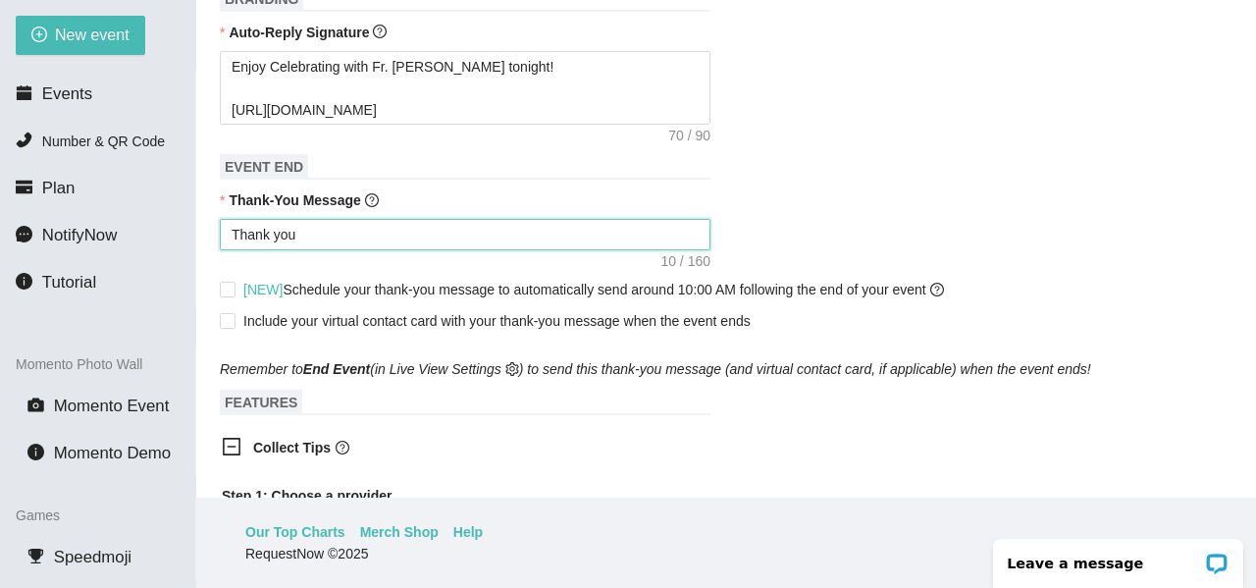
type textarea "Thank you f"
type textarea "Thank you fo"
type textarea "Thank you for"
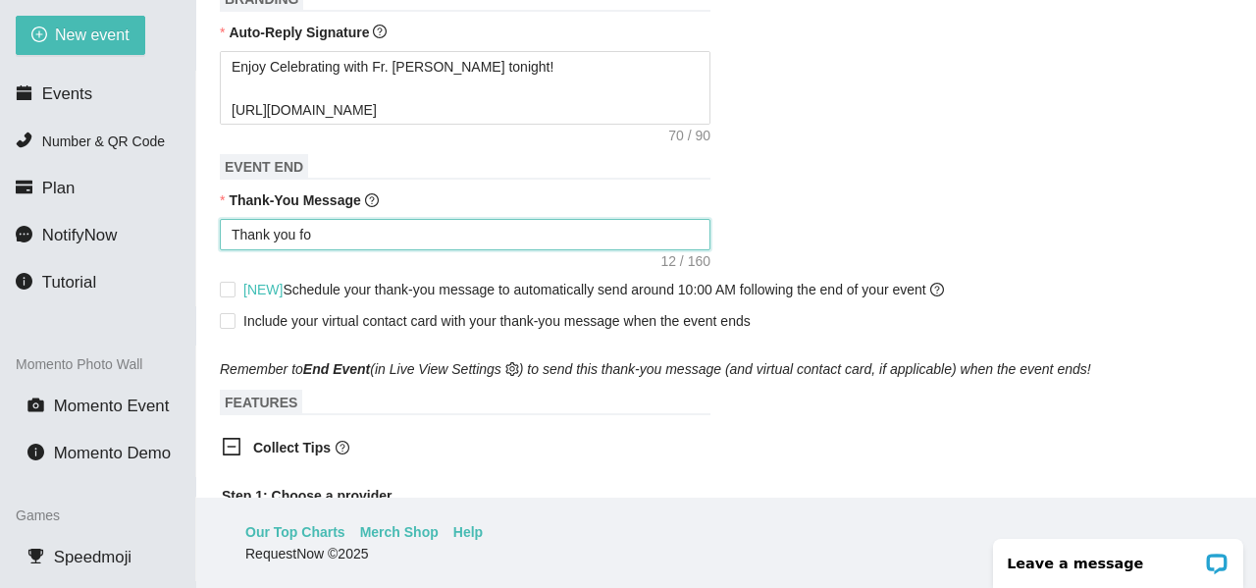
type textarea "Thank you for"
type textarea "Thank you for c"
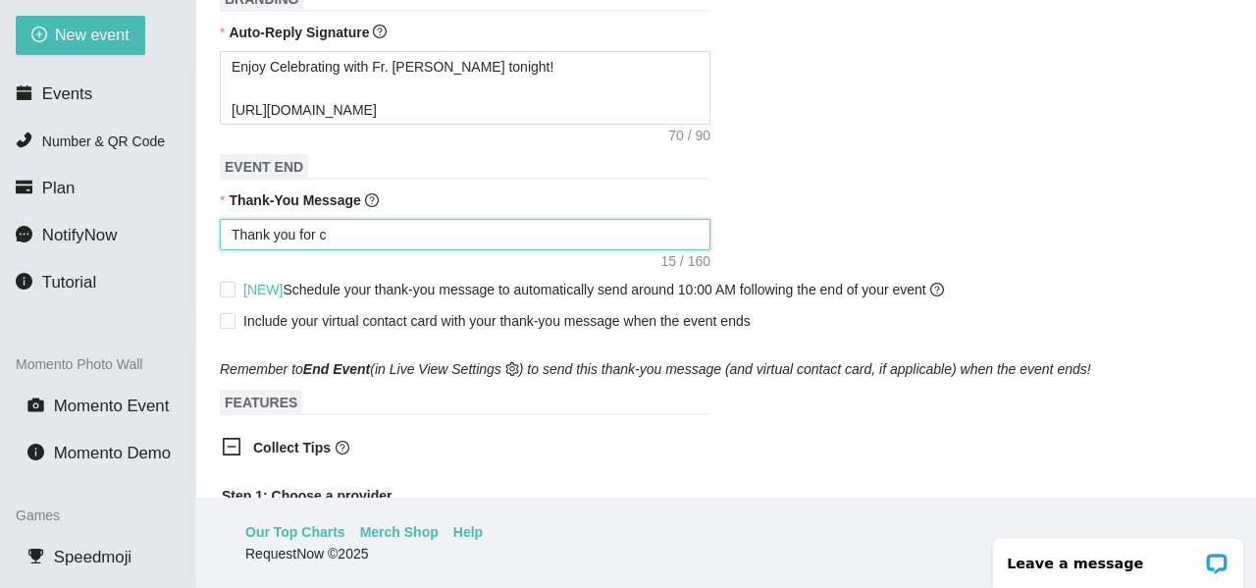
type textarea "Thank you for"
type textarea "Thank you for h"
type textarea "Thank you for he"
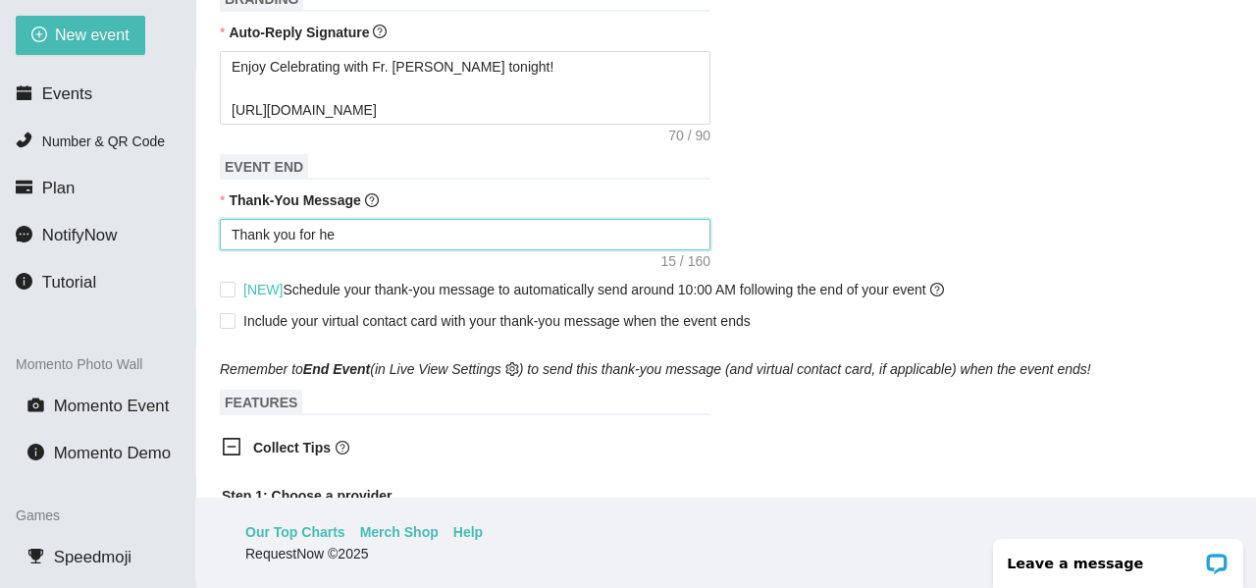
type textarea "Thank you for [PERSON_NAME]"
type textarea "Thank you for help"
type textarea "Thank you for helpi"
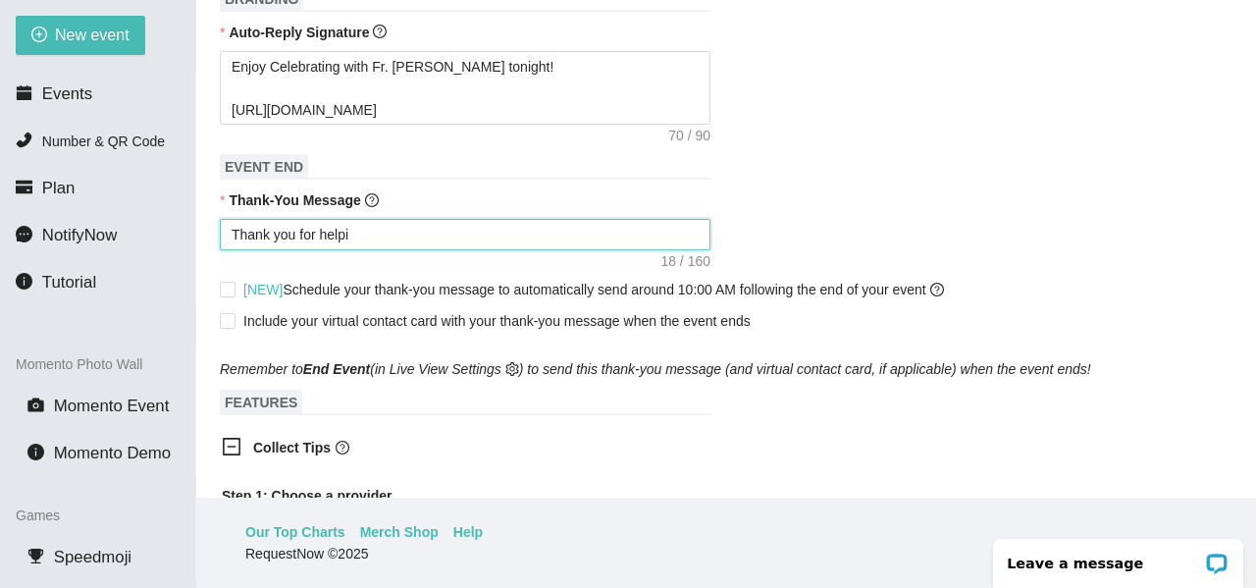
type textarea "Thank you for helpin"
type textarea "Thank you for helpinh"
type textarea "Thank you for helpinhg"
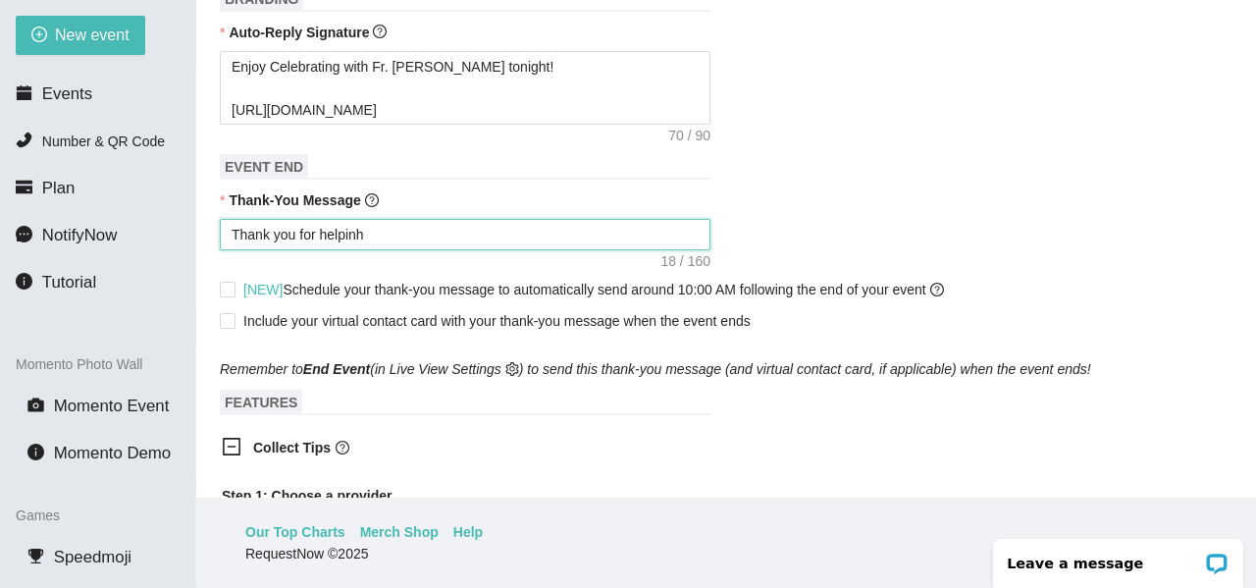
type textarea "Thank you for helpinhg"
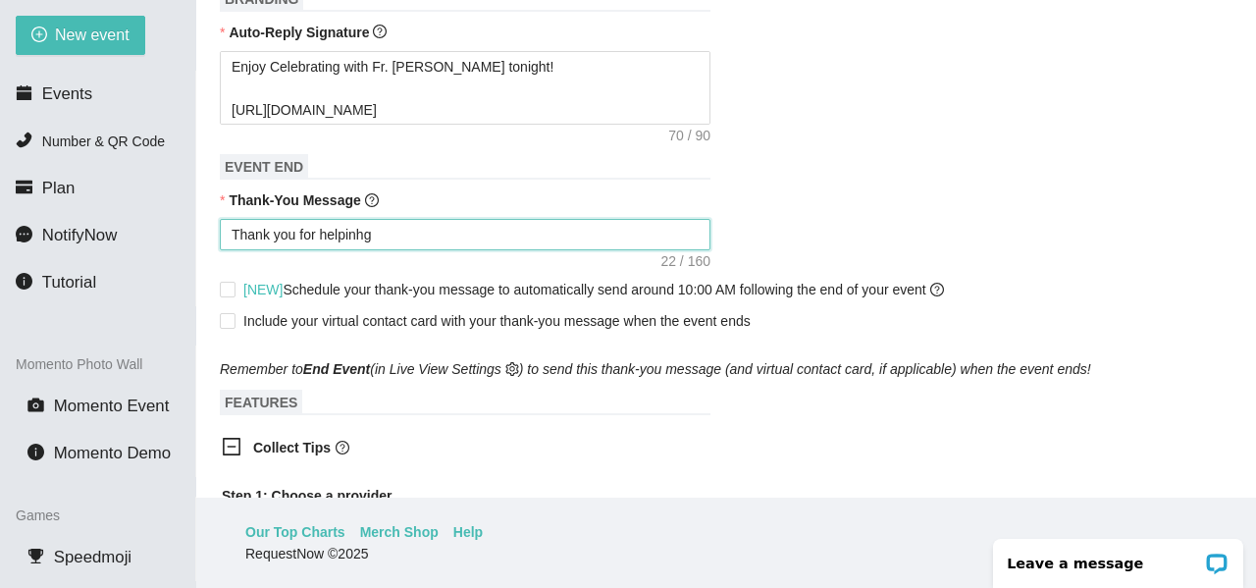
type textarea "Thank you for helpinh"
type textarea "Thank you for helpin"
type textarea "Thank you for helpi"
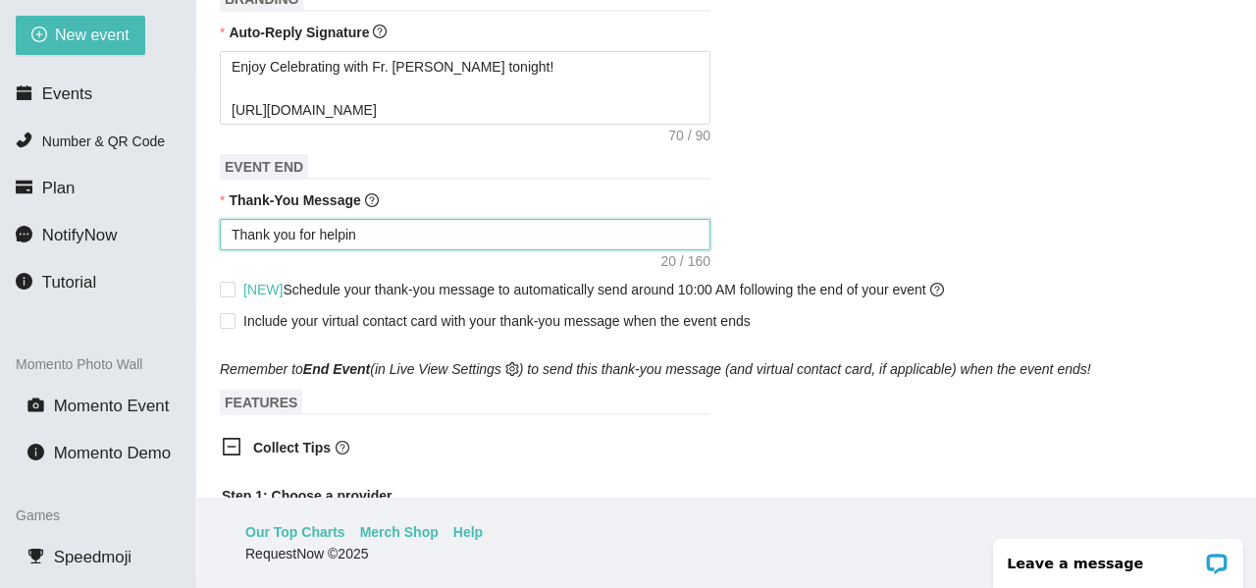
type textarea "Thank you for helpi"
type textarea "Thank you for help"
type textarea "Thank you for [PERSON_NAME]"
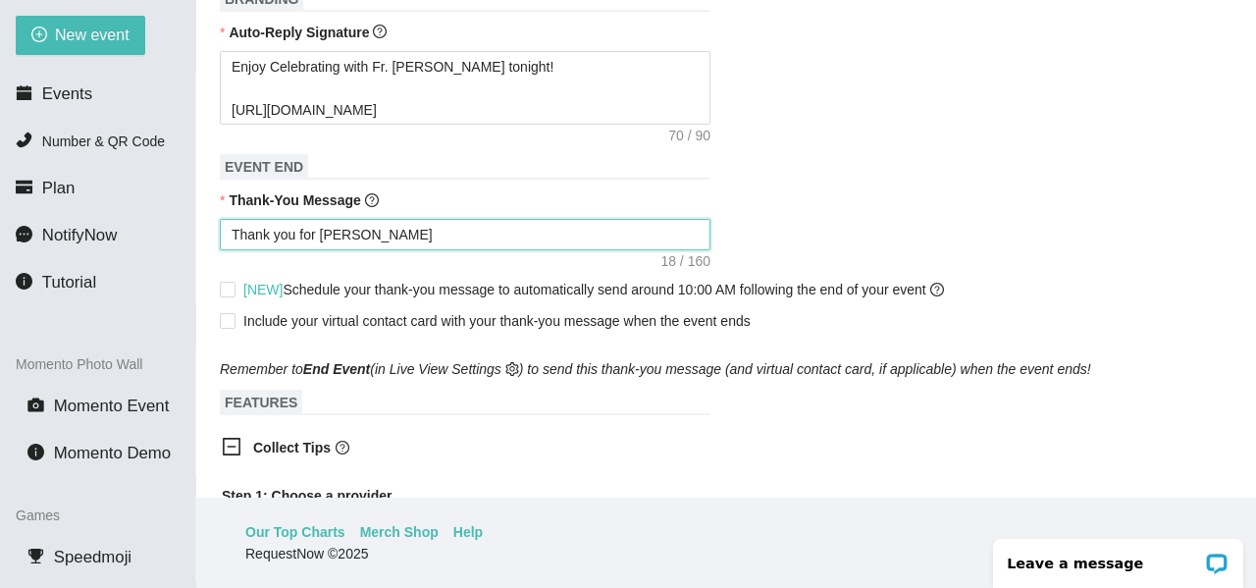
type textarea "Thank you for he"
type textarea "Thank you for h"
type textarea "Thank you for"
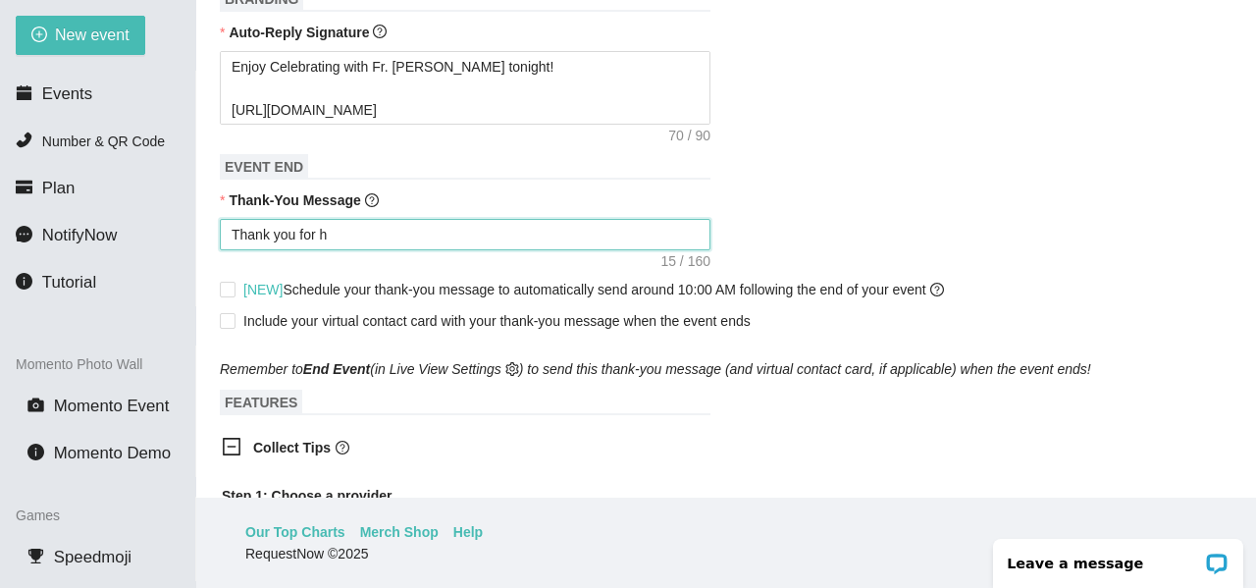
type textarea "Thank you for"
type textarea "Thank you for a"
type textarea "Thank you for ad"
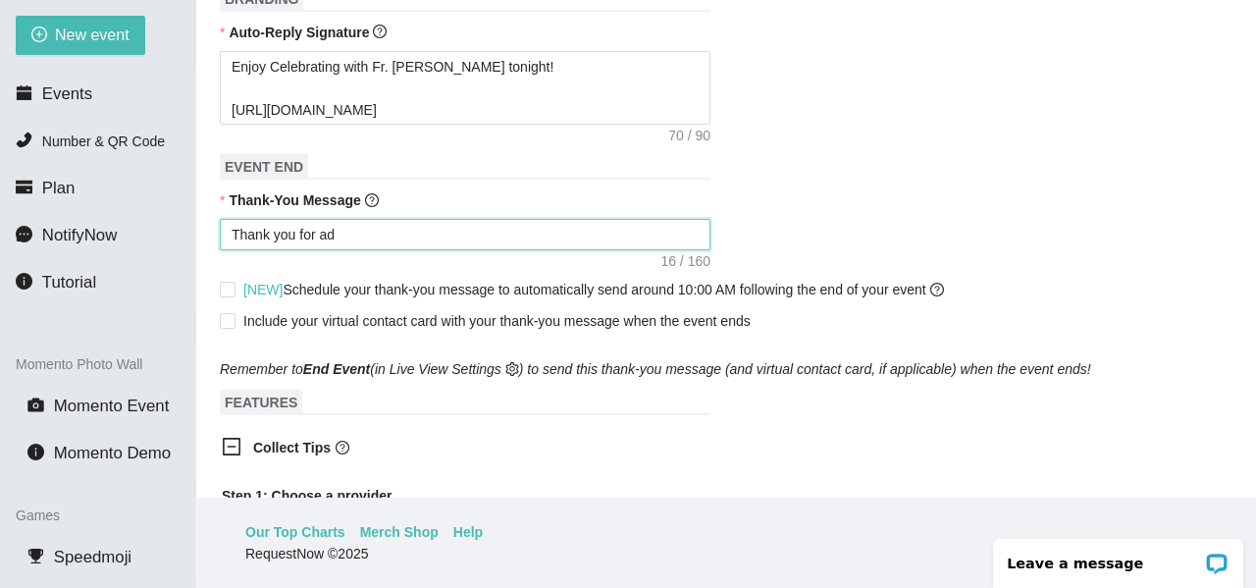
type textarea "Thank you for add"
type textarea "Thank you for addi"
type textarea "Thank you for addin"
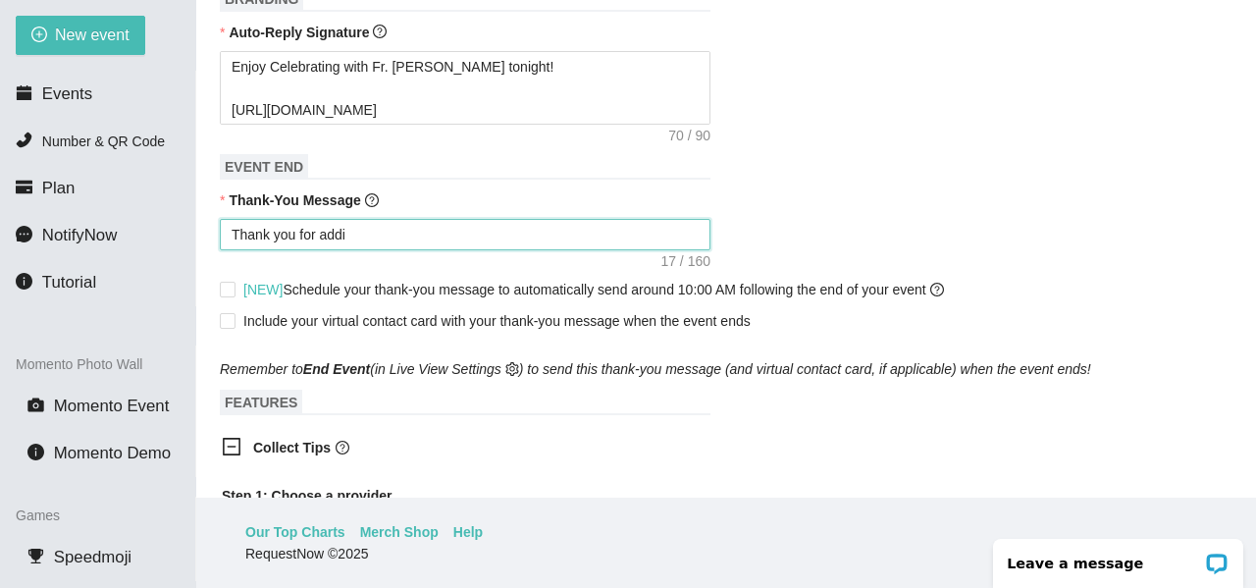
type textarea "Thank you for addin"
type textarea "Thank you for adding"
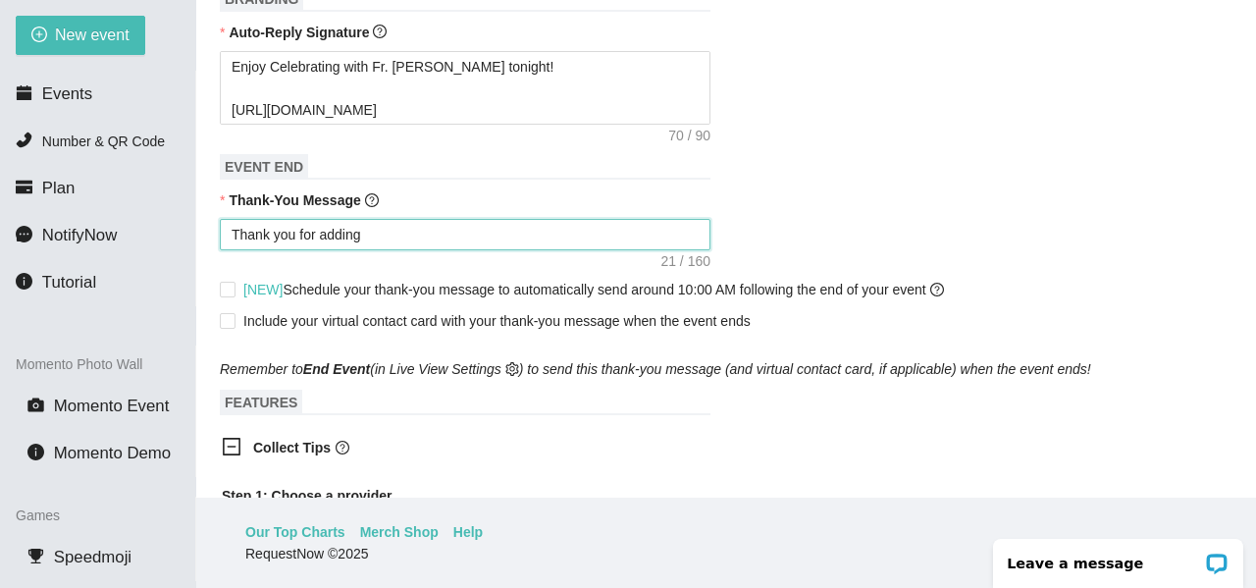
type textarea "Thank you for adding t"
type textarea "Thank you for adding to"
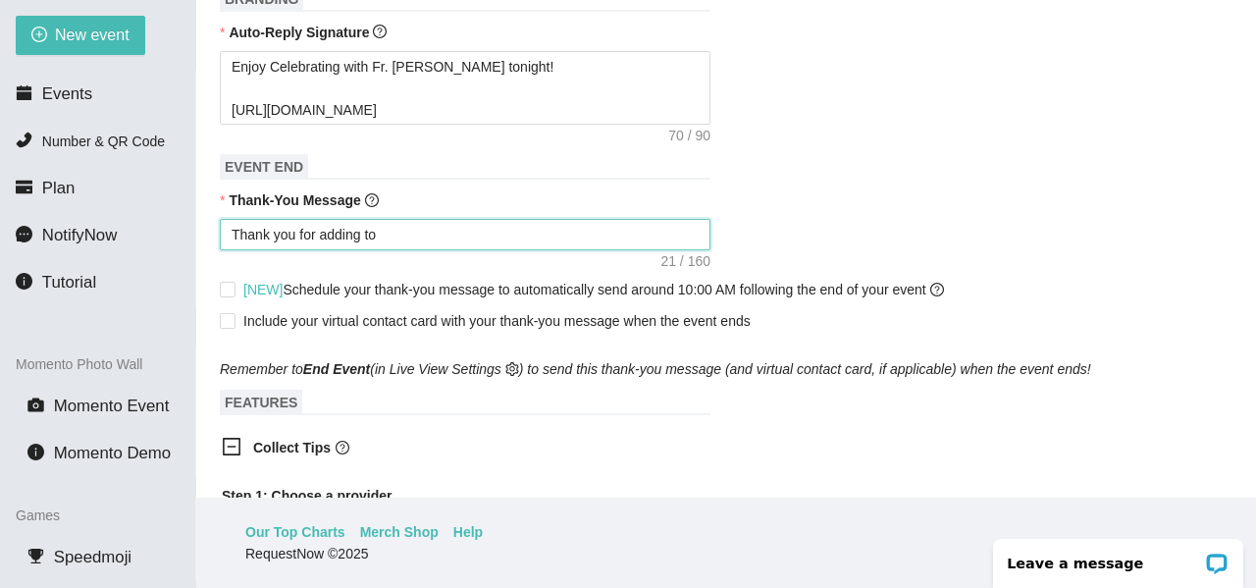
type textarea "Thank you for adding to"
type textarea "Thank you for adding to t"
type textarea "Thank you for adding to th"
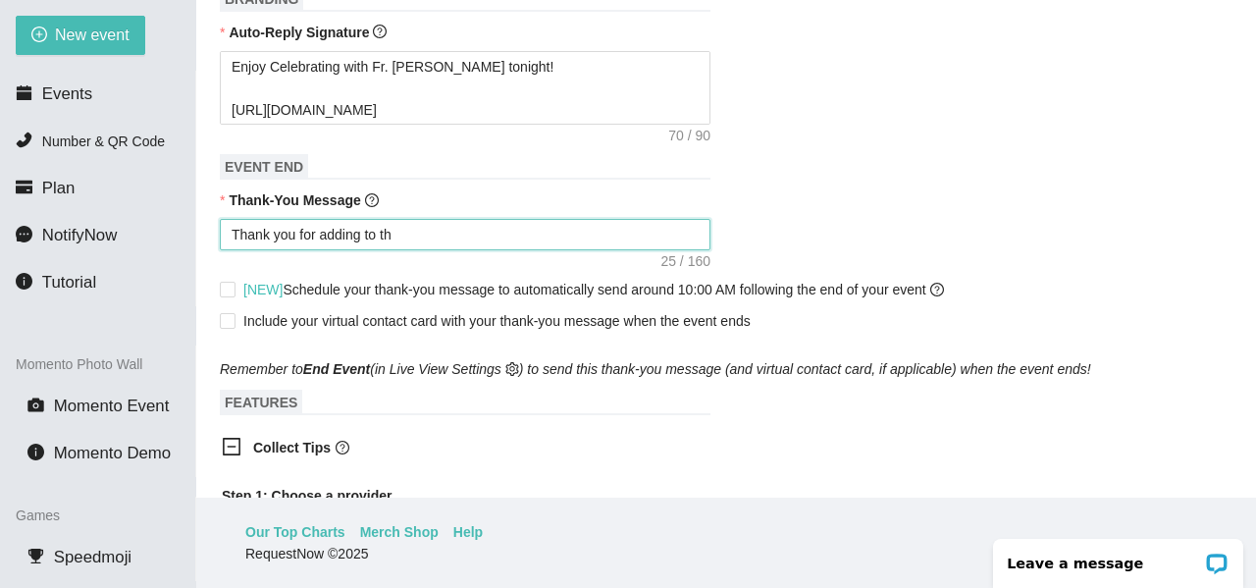
type textarea "Thank you for adding to the"
type textarea "Thank you for adding to the s"
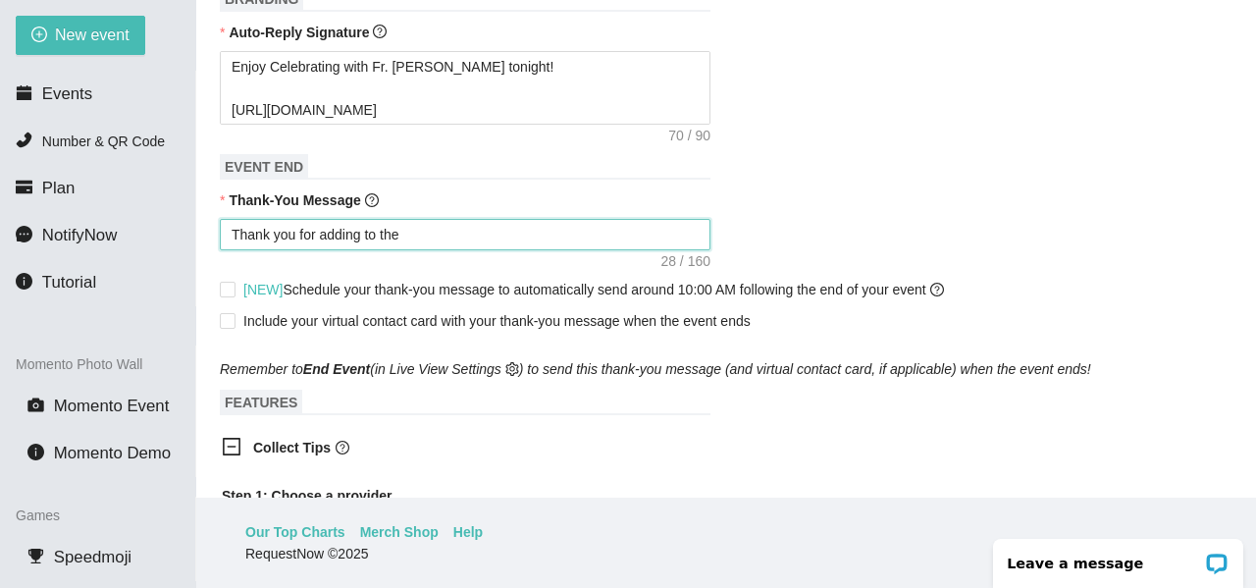
type textarea "Thank you for adding to the s"
type textarea "Thank you for adding to the so"
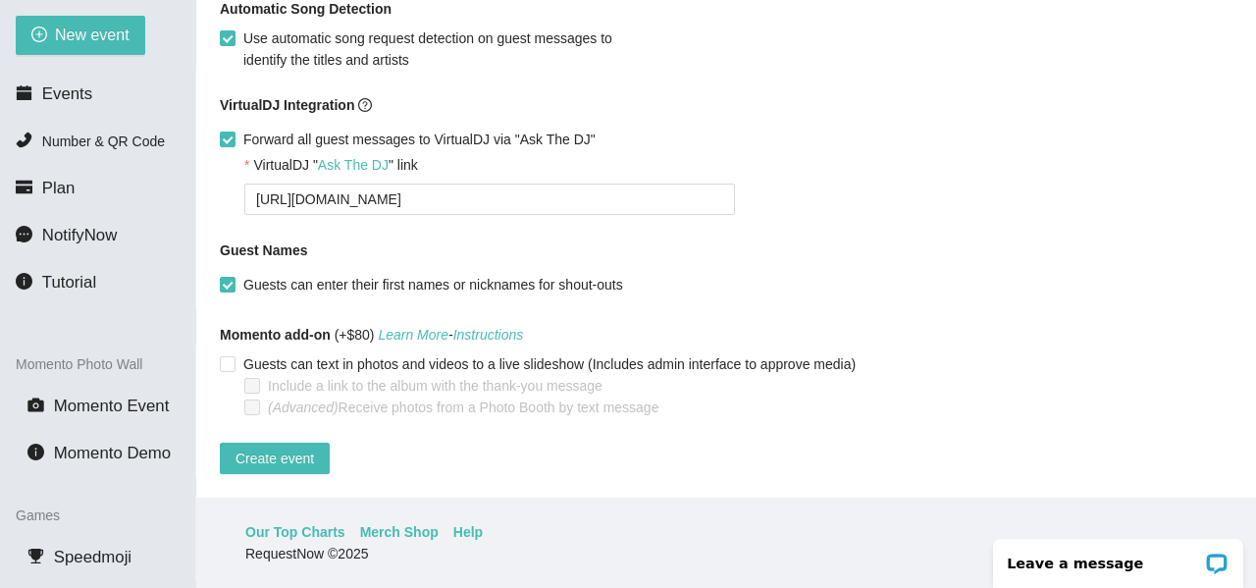
scroll to position [1672, 0]
click at [285, 447] on span "Create event" at bounding box center [274, 458] width 78 height 22
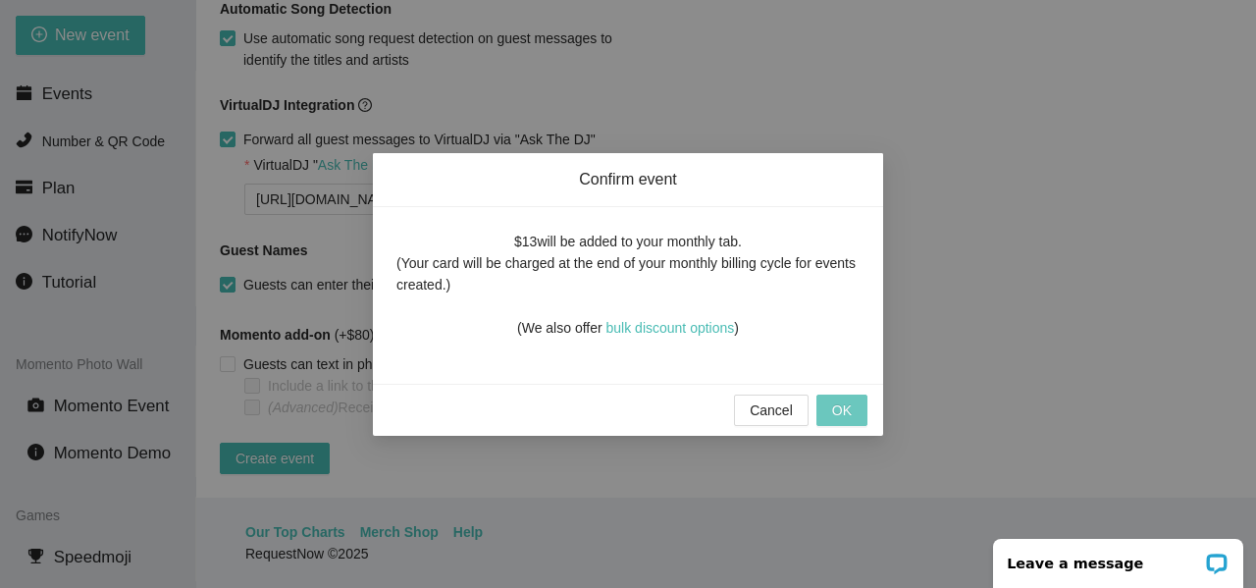
click at [856, 413] on button "OK" at bounding box center [841, 409] width 51 height 31
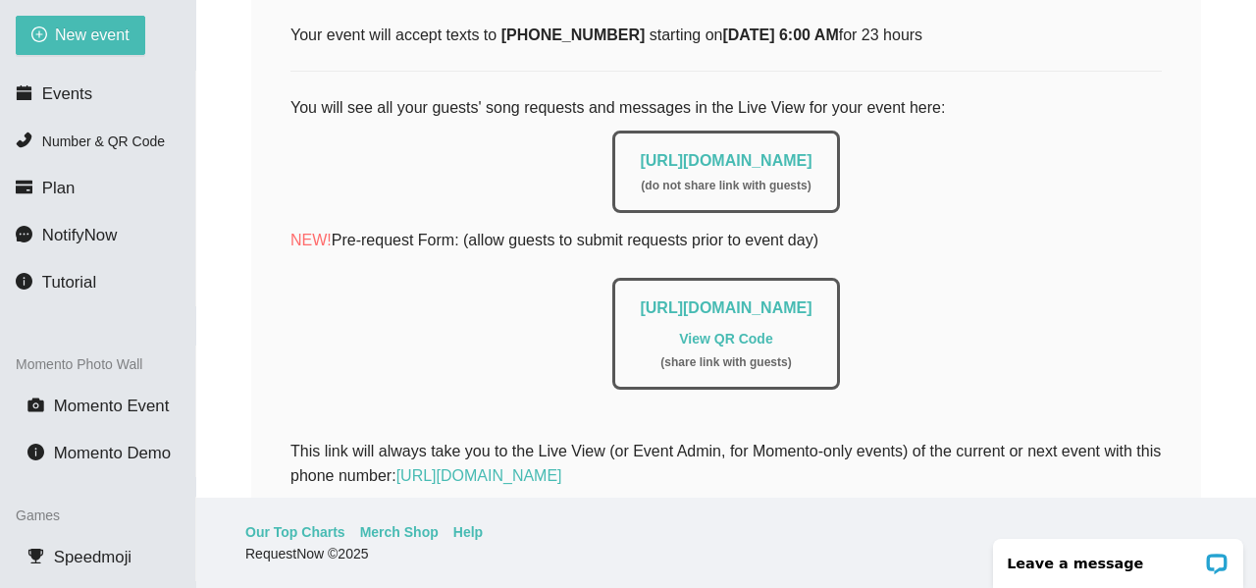
scroll to position [456, 0]
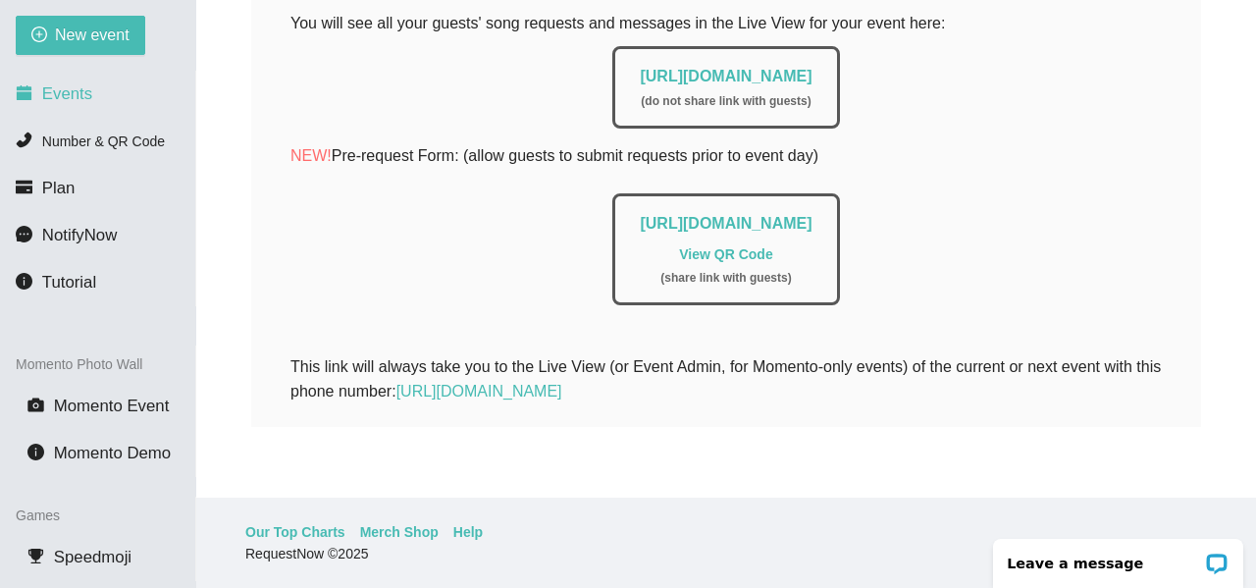
click at [71, 87] on span "Events" at bounding box center [67, 93] width 50 height 19
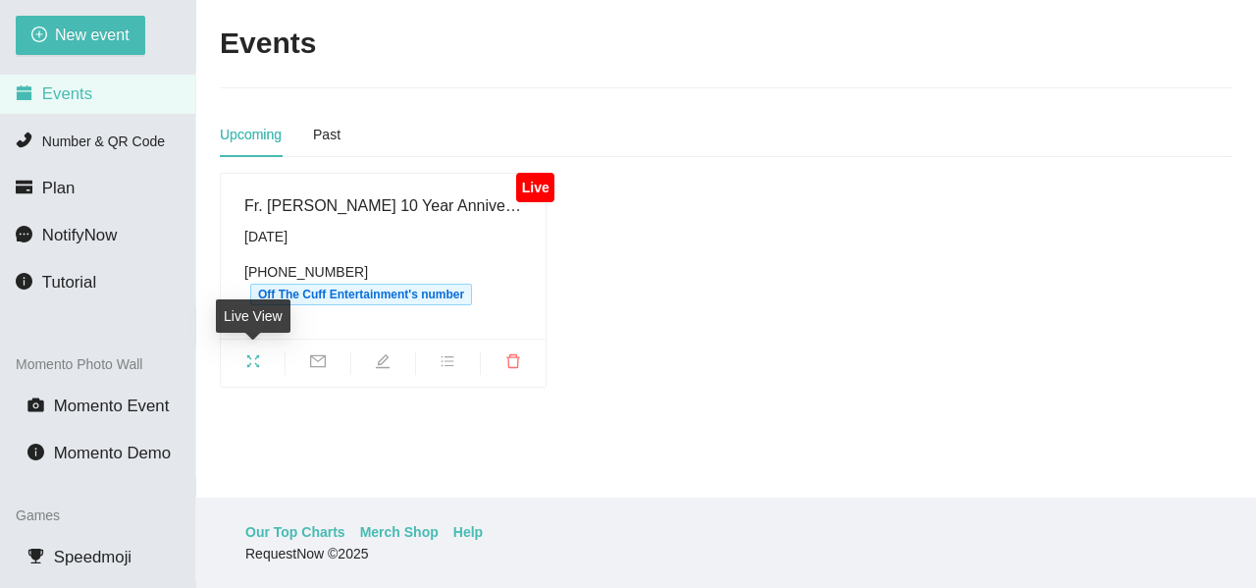
click at [251, 356] on icon "fullscreen" at bounding box center [253, 361] width 16 height 16
